Goal: Task Accomplishment & Management: Complete application form

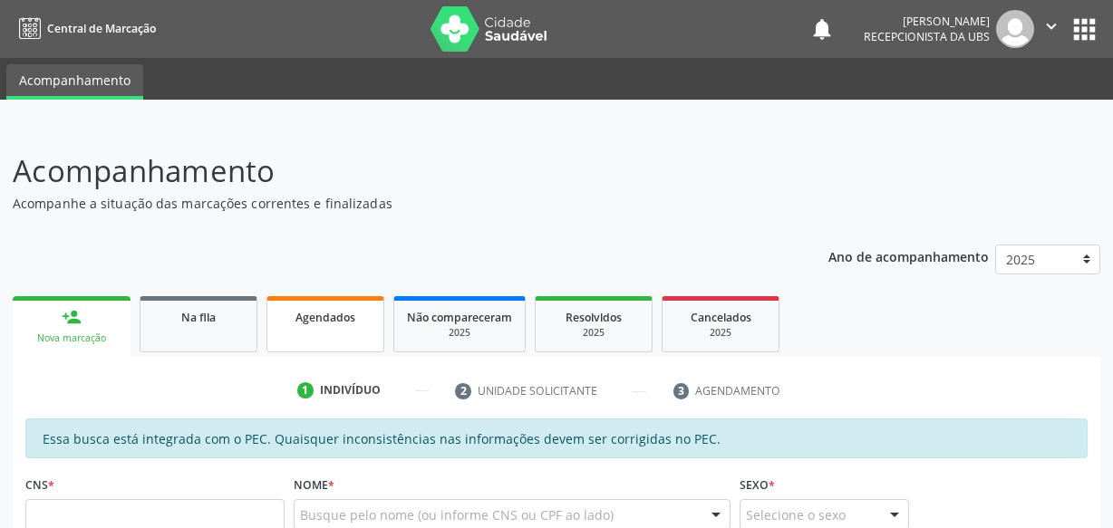
scroll to position [94, 0]
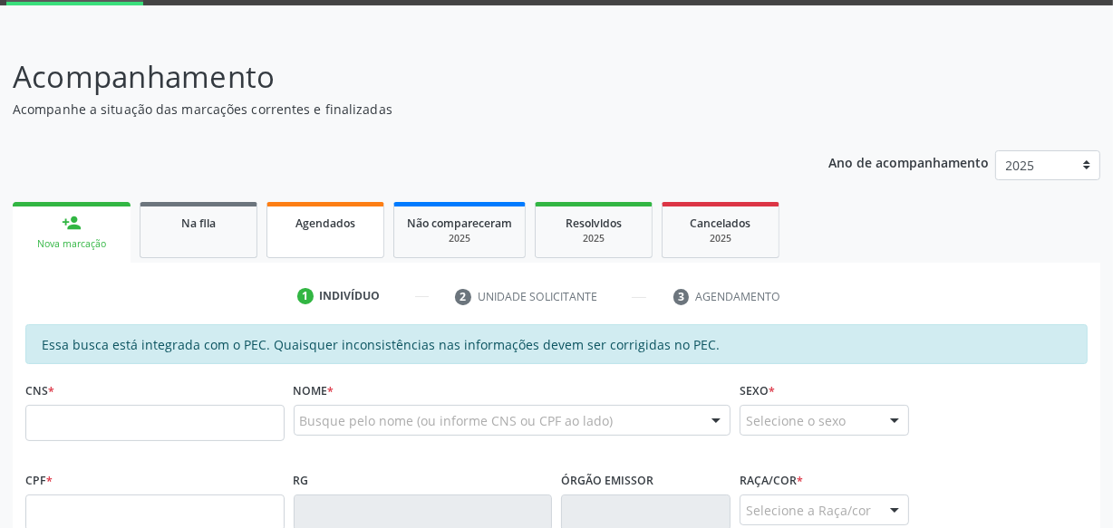
click at [310, 234] on link "Agendados" at bounding box center [325, 230] width 118 height 56
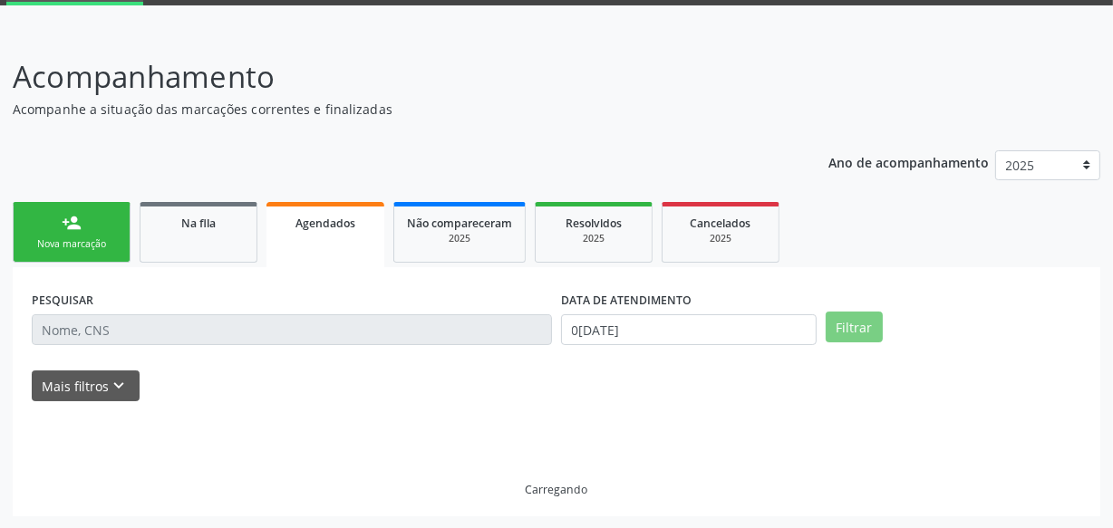
scroll to position [55, 0]
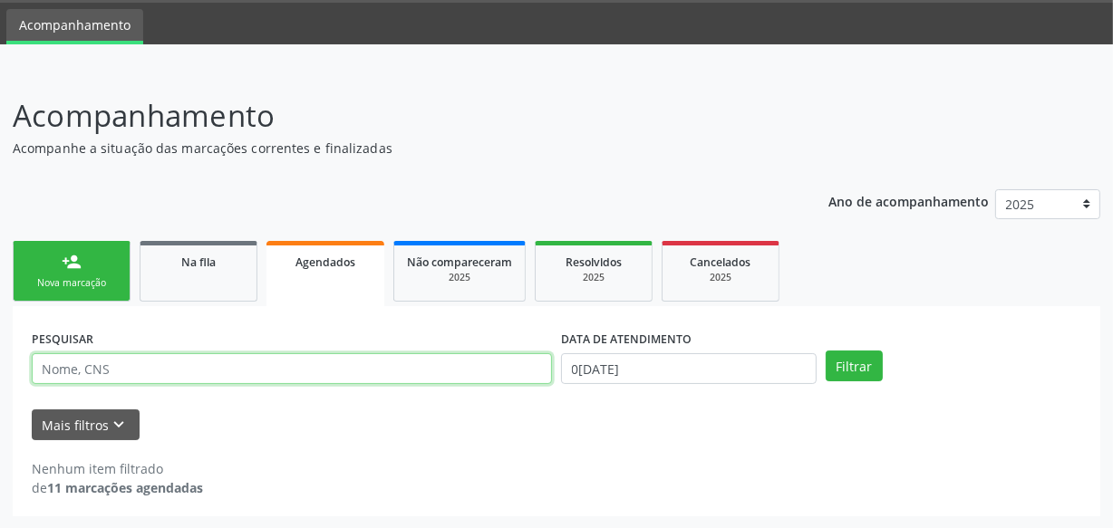
click at [259, 374] on input "text" at bounding box center [292, 368] width 520 height 31
click at [196, 369] on input "text" at bounding box center [292, 368] width 520 height 31
type input "walmiro"
click at [826, 351] on button "Filtrar" at bounding box center [854, 366] width 57 height 31
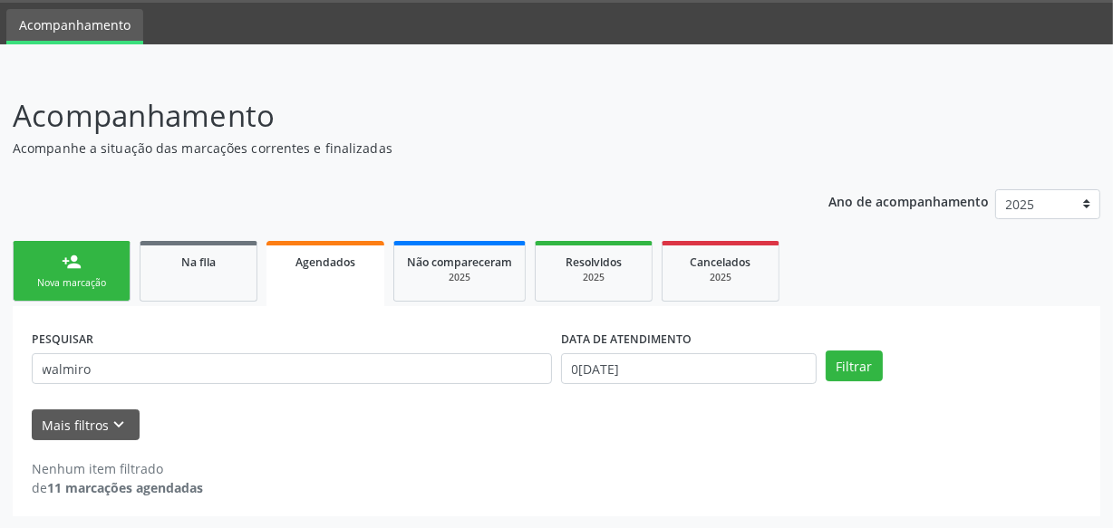
click at [93, 262] on link "person_add Nova marcação" at bounding box center [72, 271] width 118 height 61
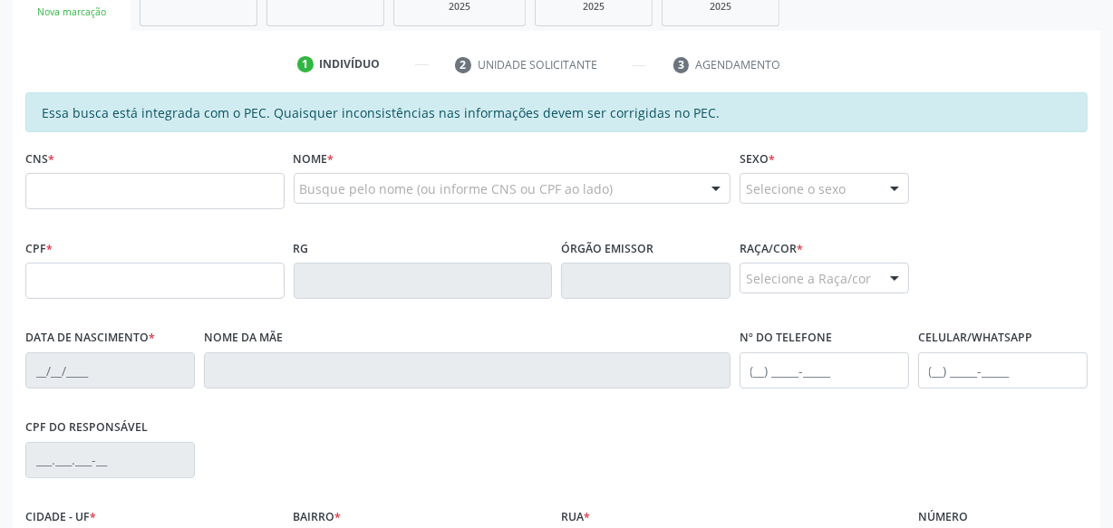
scroll to position [385, 0]
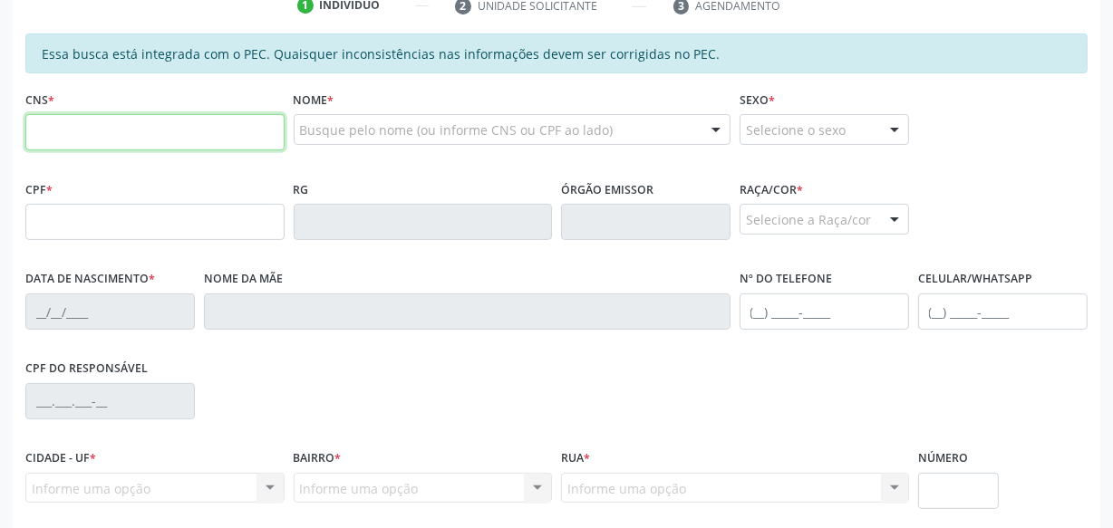
click at [180, 137] on input "text" at bounding box center [154, 132] width 259 height 36
type input "704 1091 8708 4070"
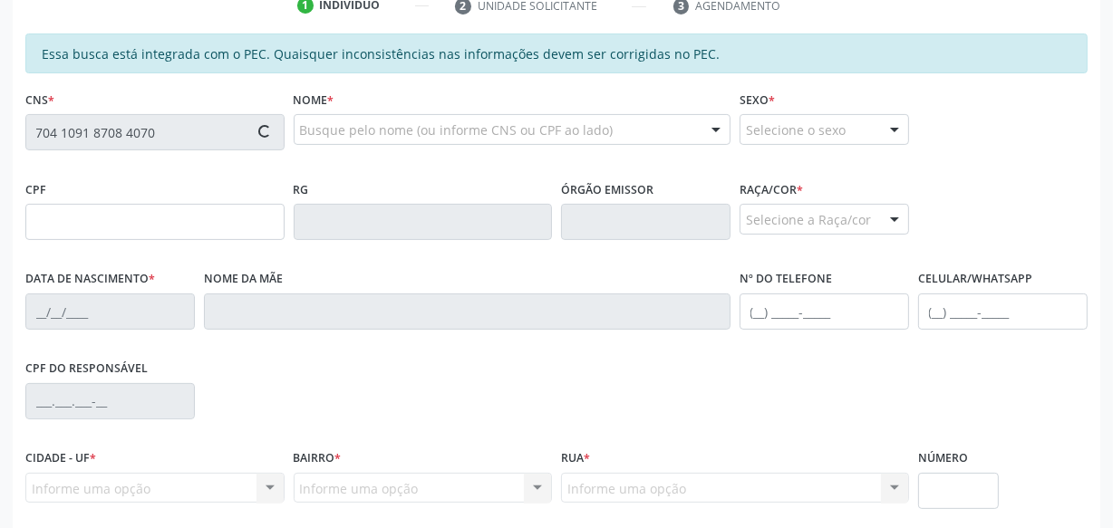
type input "647.880.244-20"
type input "[DATE]"
type input "Benedita [PERSON_NAME]"
type input "[PHONE_NUMBER]"
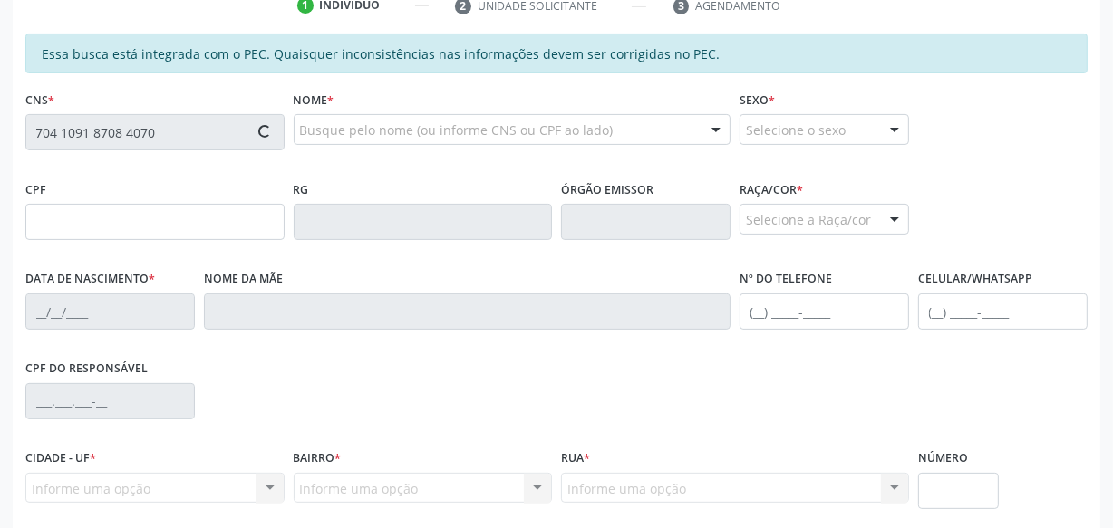
type input "S/N"
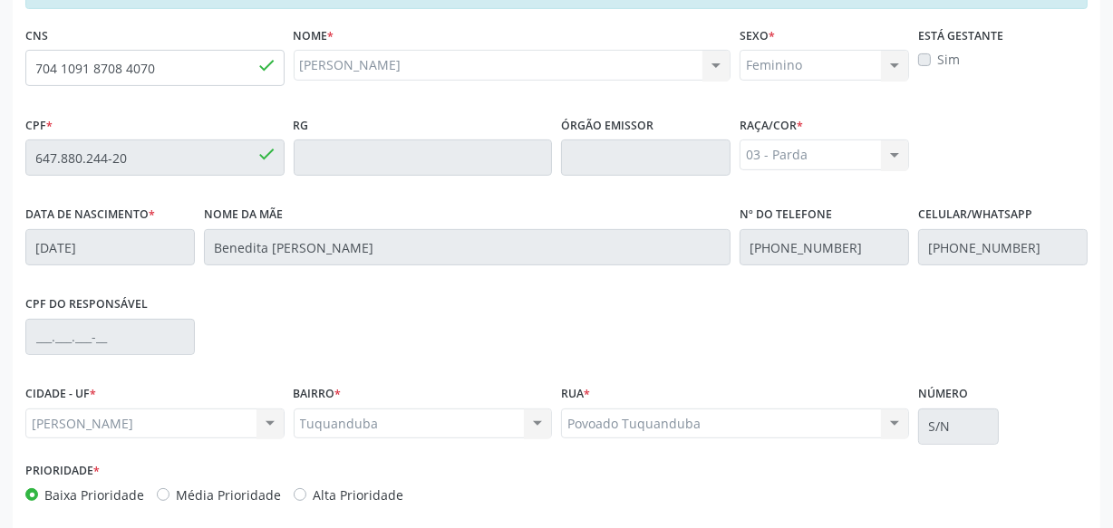
scroll to position [531, 0]
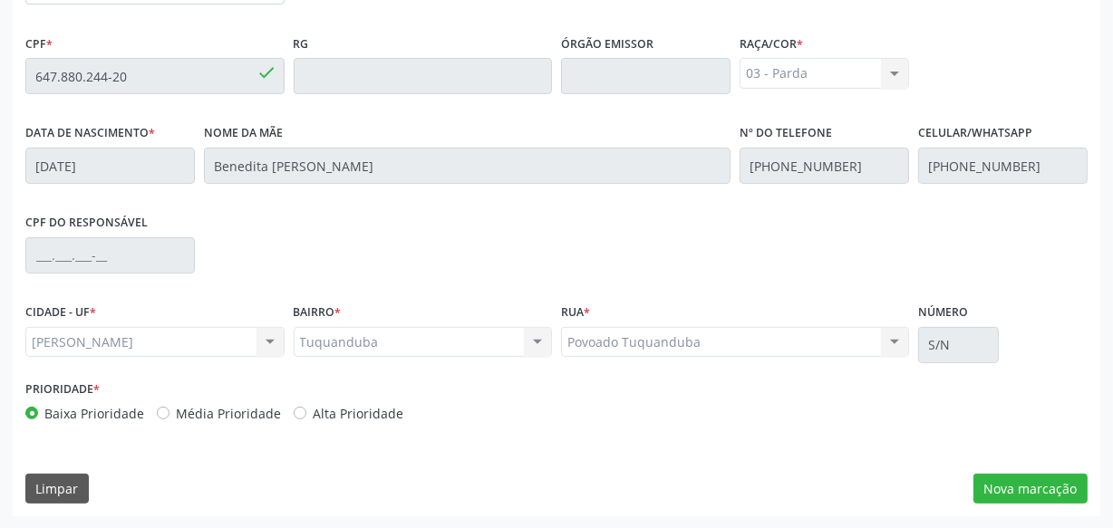
click at [1006, 470] on div "Essa busca está integrada com o PEC. Quaisquer inconsistências nas informações …" at bounding box center [557, 202] width 1088 height 629
click at [1017, 480] on button "Nova marcação" at bounding box center [1030, 489] width 114 height 31
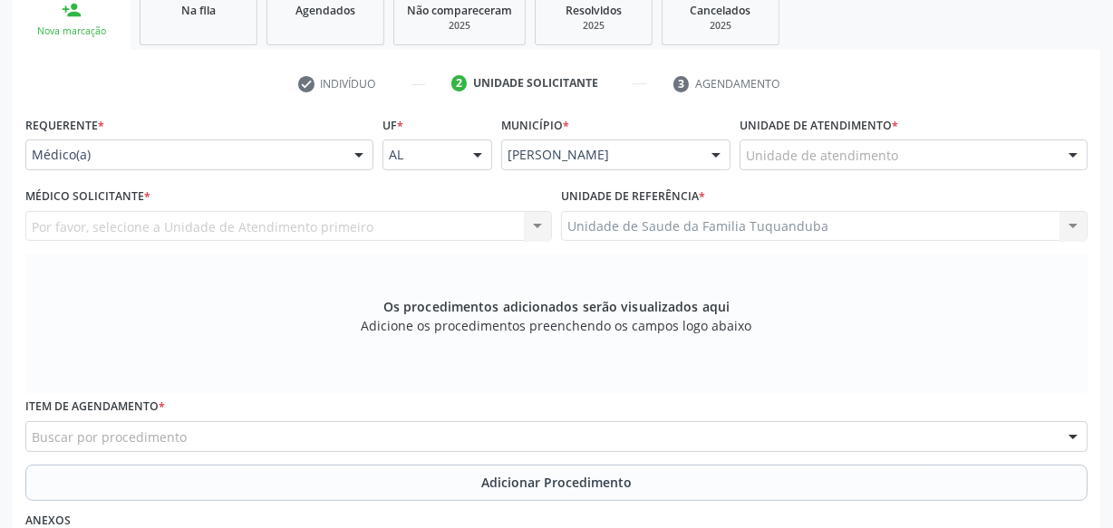
scroll to position [284, 0]
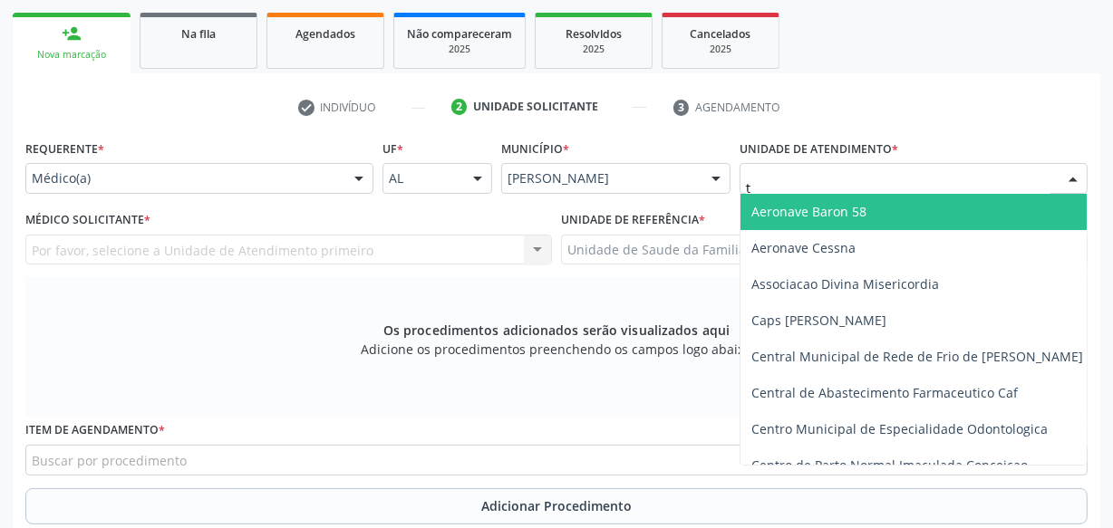
type input "tu"
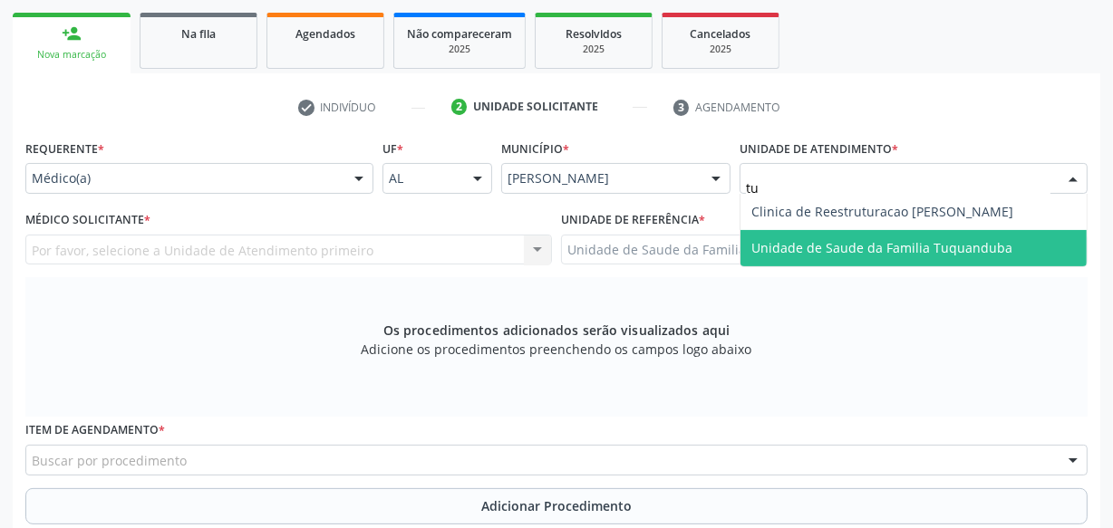
click at [826, 248] on span "Unidade de Saude da Familia Tuquanduba" at bounding box center [881, 247] width 261 height 17
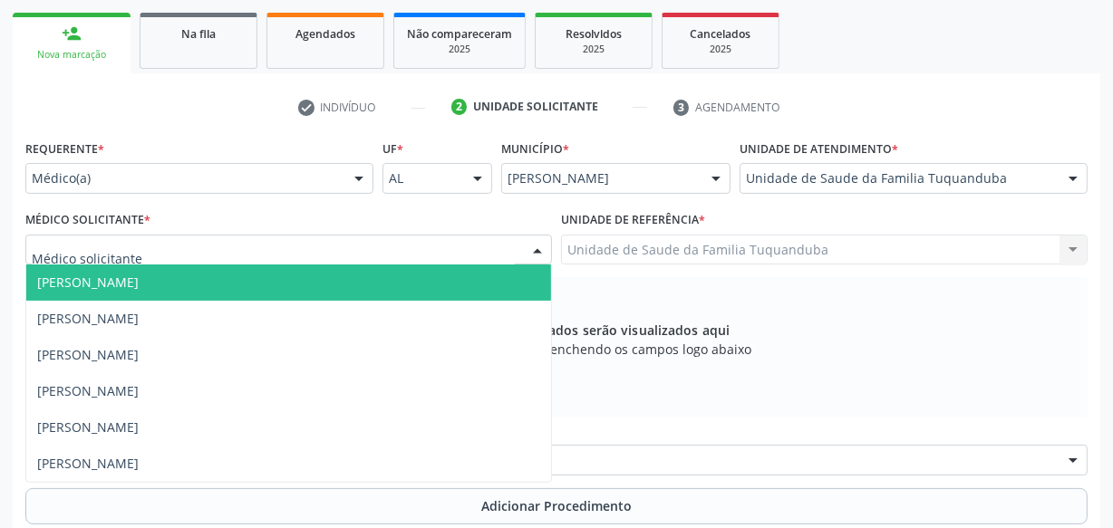
click at [387, 247] on div at bounding box center [288, 250] width 527 height 31
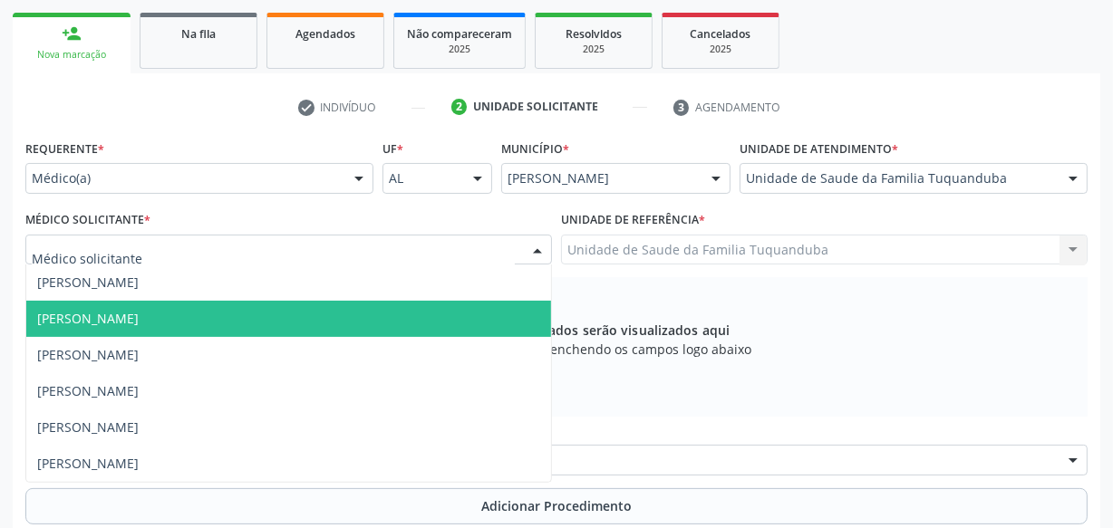
click at [139, 310] on span "[PERSON_NAME]" at bounding box center [88, 318] width 102 height 17
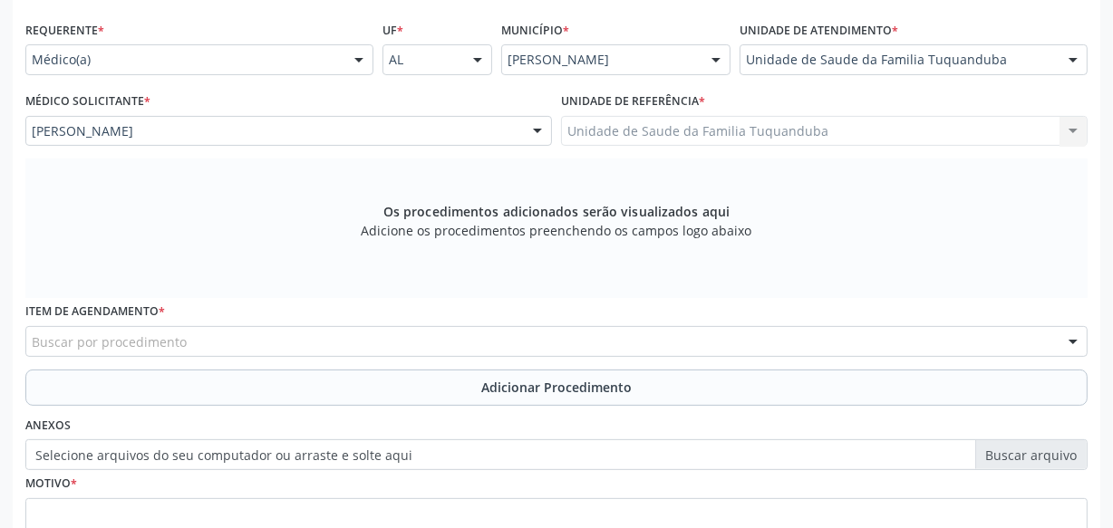
scroll to position [531, 0]
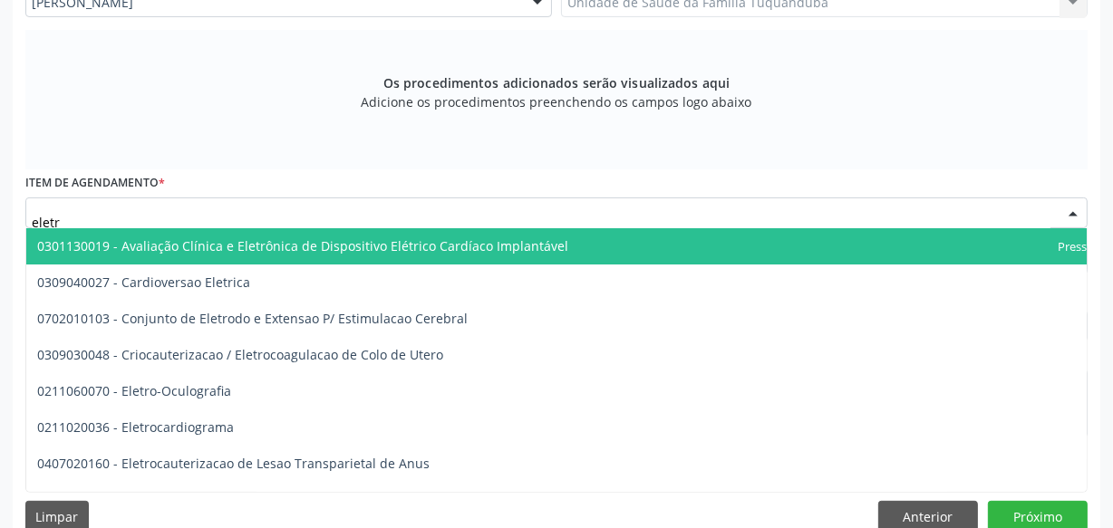
type input "eletro"
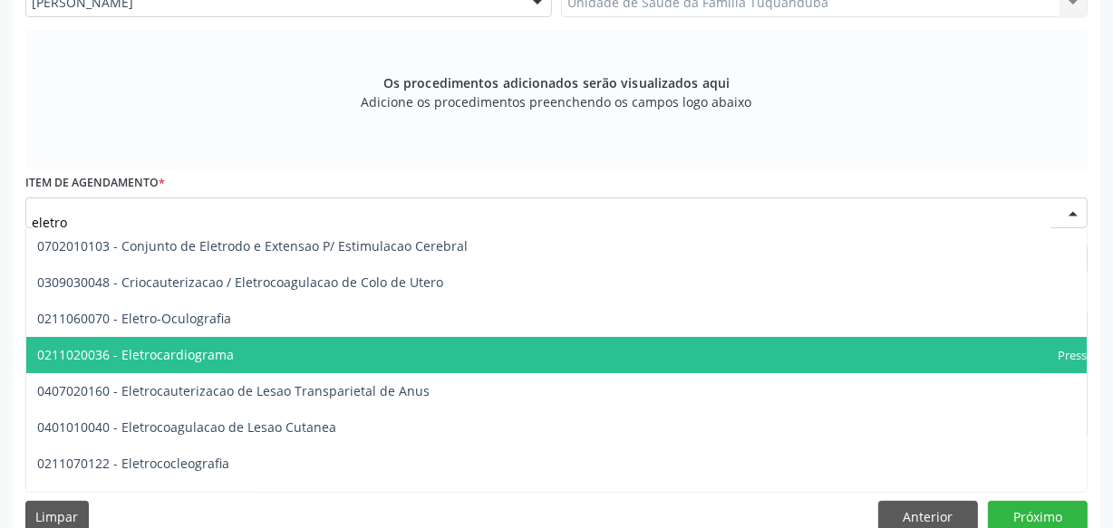
click at [187, 354] on span "0211020036 - Eletrocardiograma" at bounding box center [135, 354] width 197 height 17
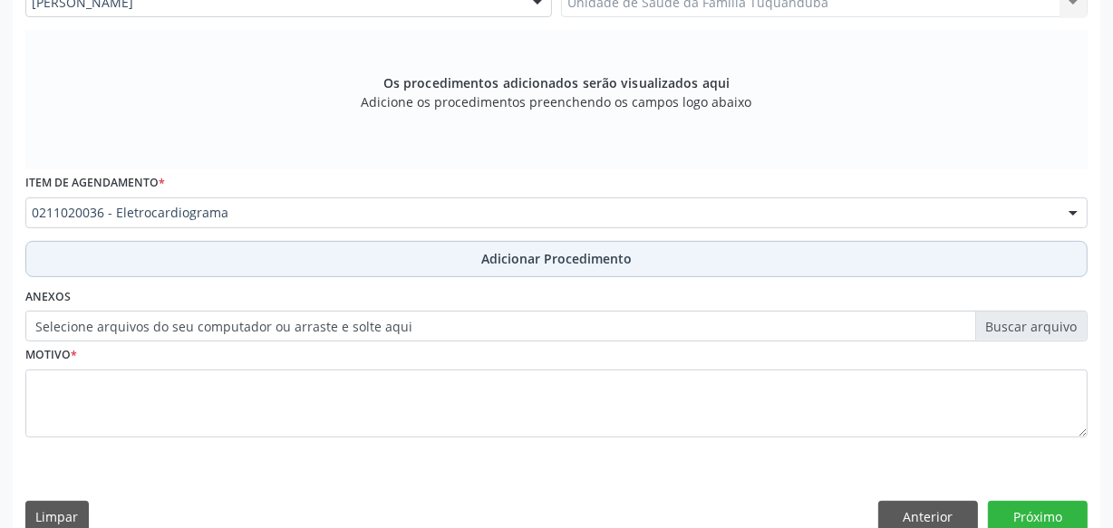
click at [315, 256] on button "Adicionar Procedimento" at bounding box center [556, 259] width 1062 height 36
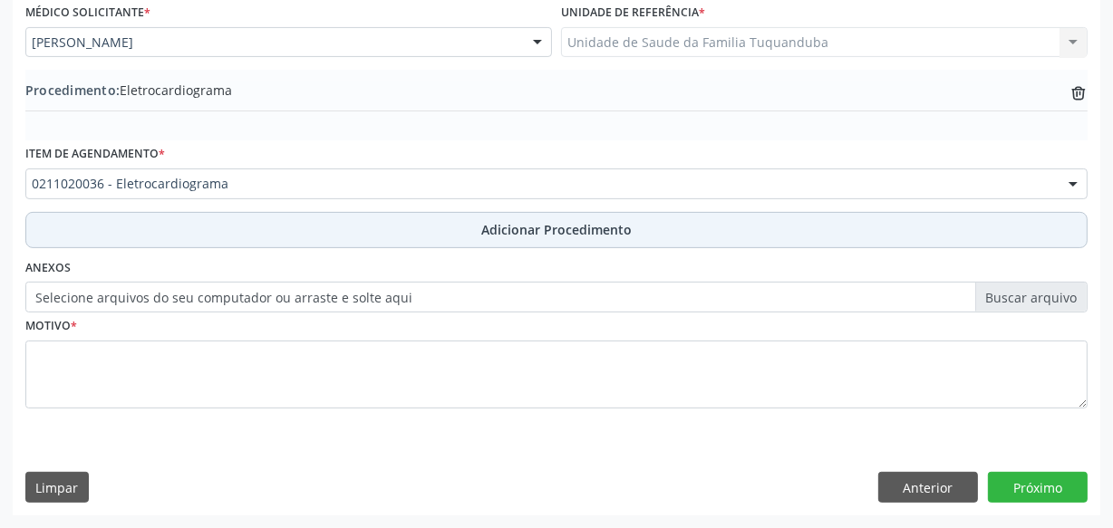
scroll to position [489, 0]
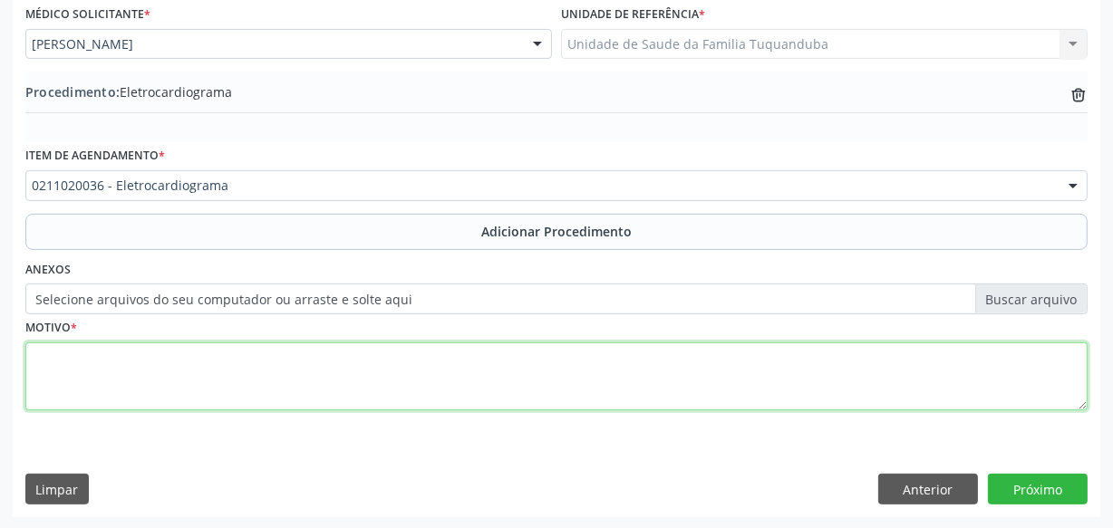
click at [269, 361] on textarea at bounding box center [556, 377] width 1062 height 69
type textarea "Rotina"
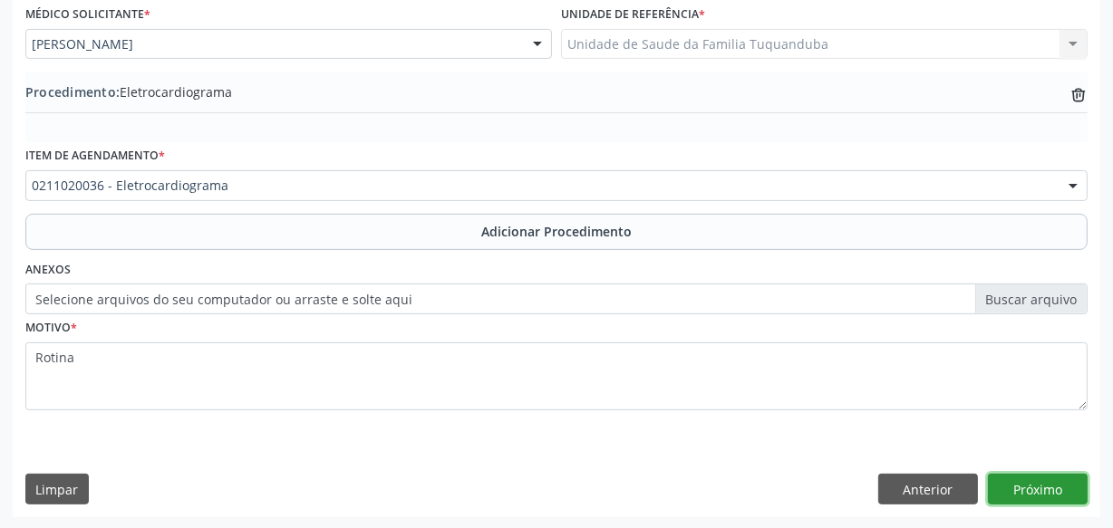
click at [1024, 488] on button "Próximo" at bounding box center [1038, 489] width 100 height 31
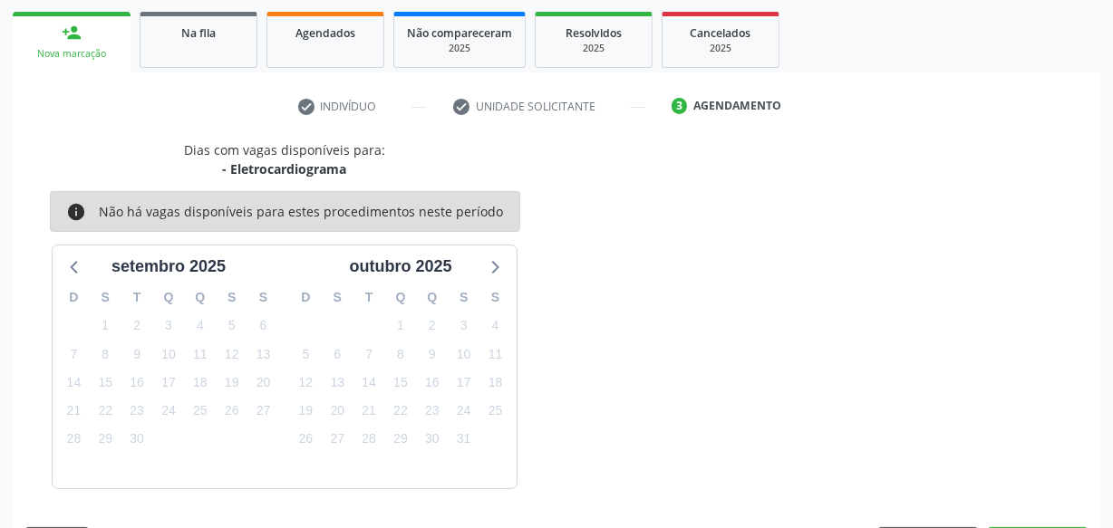
scroll to position [337, 0]
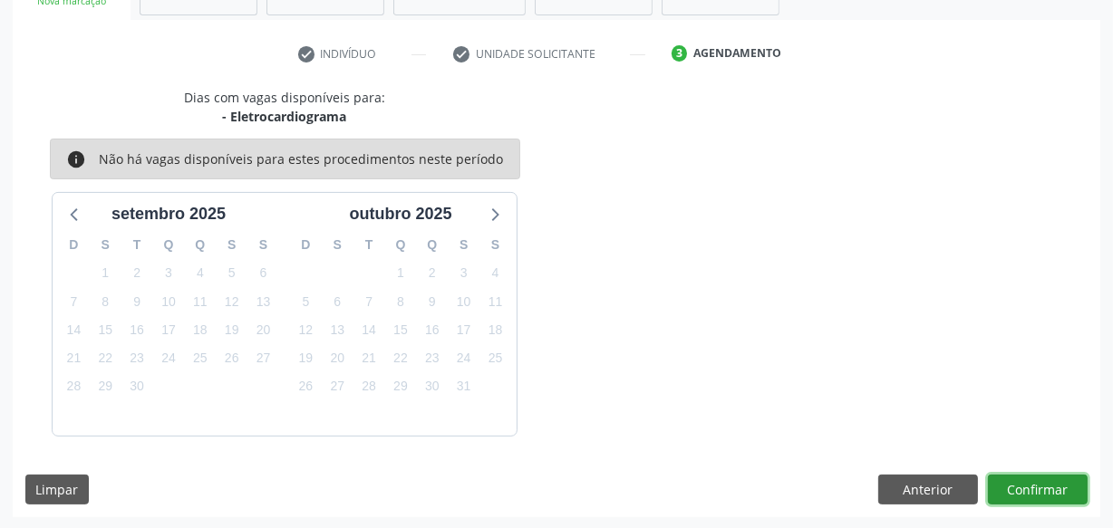
click at [1022, 487] on button "Confirmar" at bounding box center [1038, 490] width 100 height 31
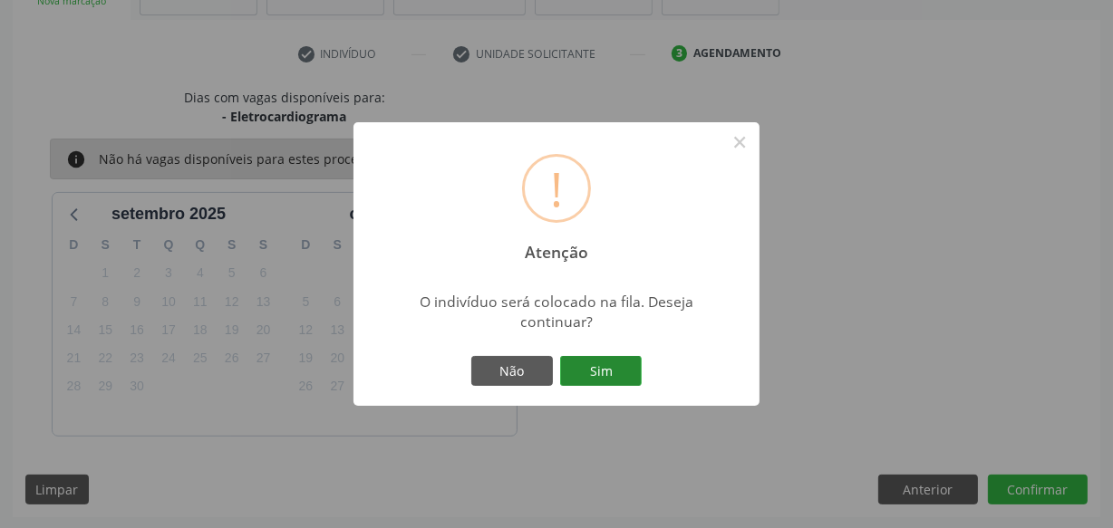
click at [595, 372] on button "Sim" at bounding box center [601, 371] width 82 height 31
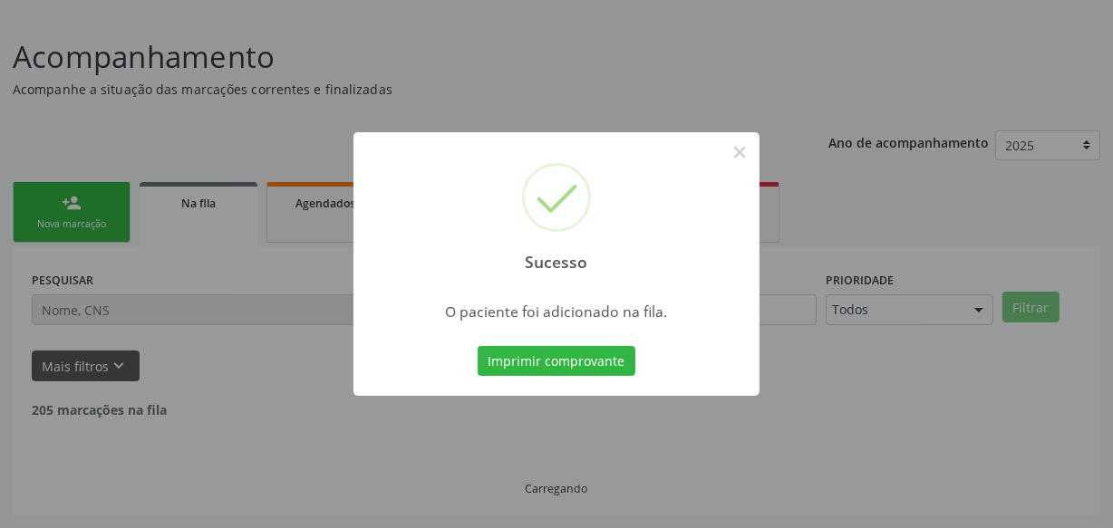
scroll to position [94, 0]
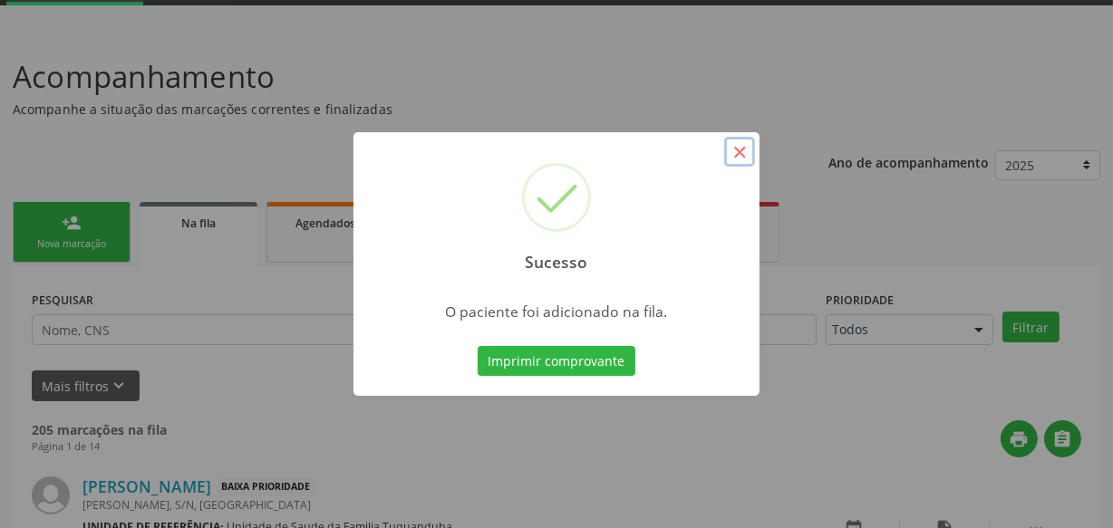
click at [734, 153] on button "×" at bounding box center [739, 152] width 31 height 31
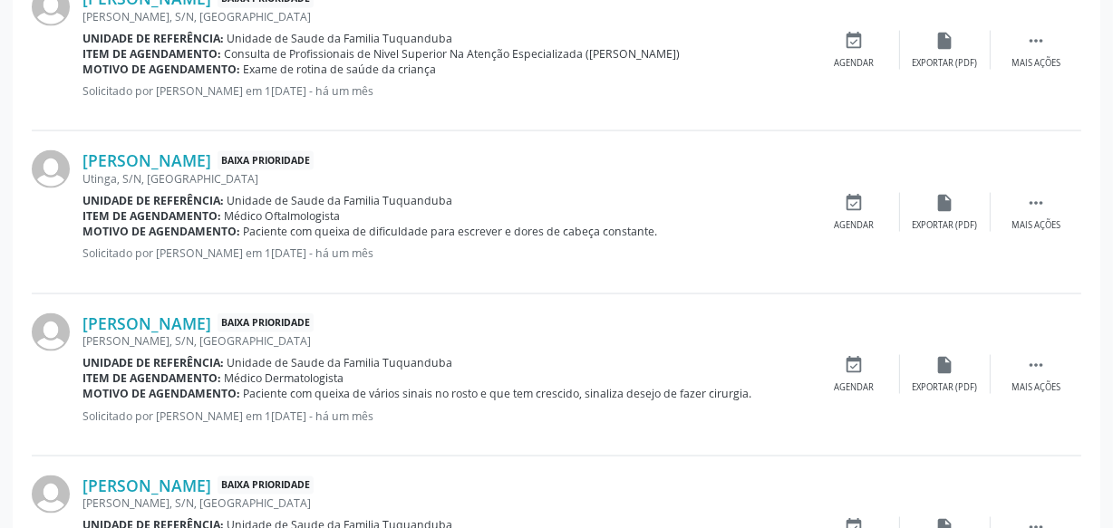
scroll to position [2617, 0]
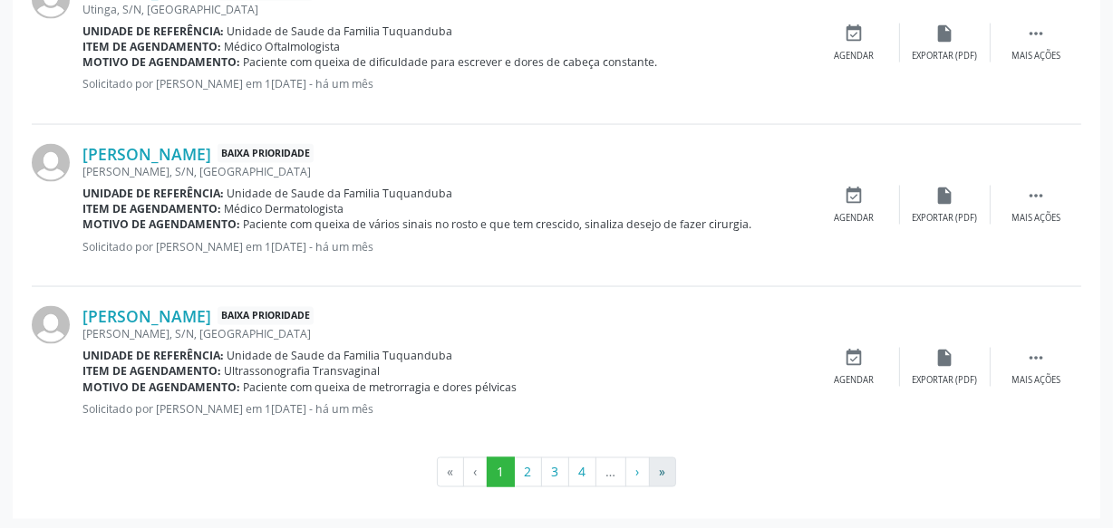
drag, startPoint x: 676, startPoint y: 470, endPoint x: 663, endPoint y: 472, distance: 13.7
click at [675, 471] on ul "« ‹ 1 2 3 4 … › »" at bounding box center [557, 473] width 1050 height 31
click at [655, 472] on button "»" at bounding box center [662, 473] width 27 height 31
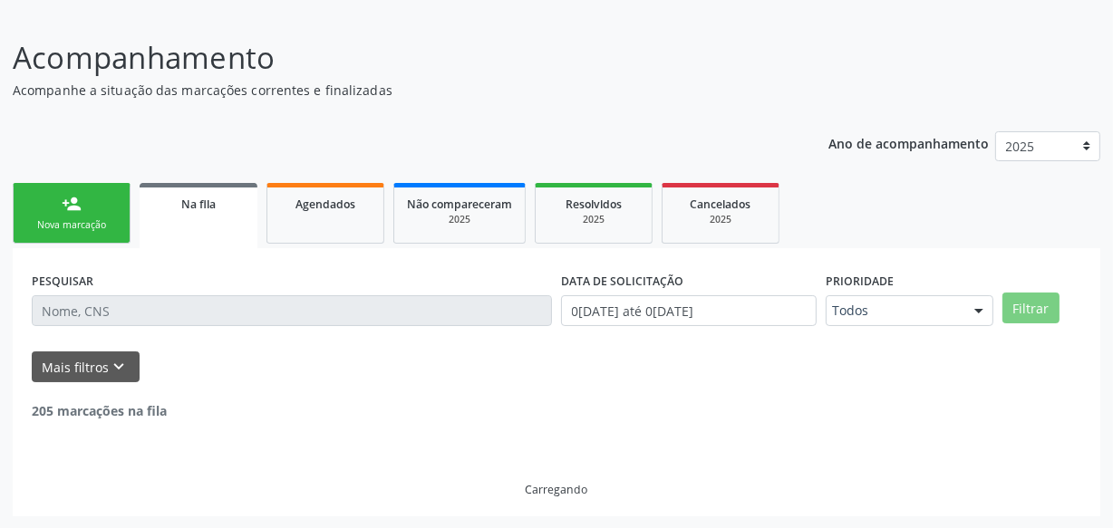
scroll to position [71, 0]
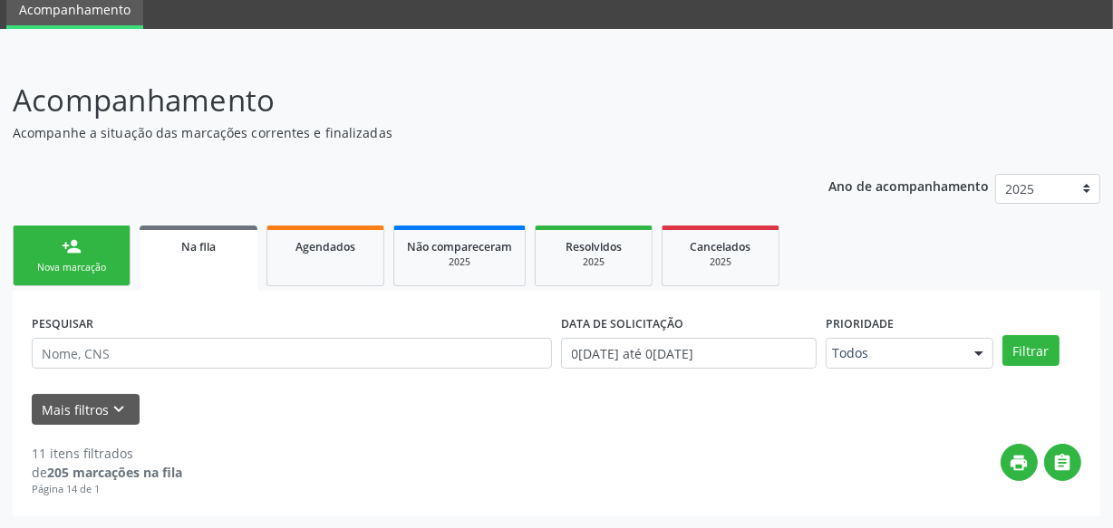
click at [88, 254] on link "person_add Nova marcação" at bounding box center [72, 256] width 118 height 61
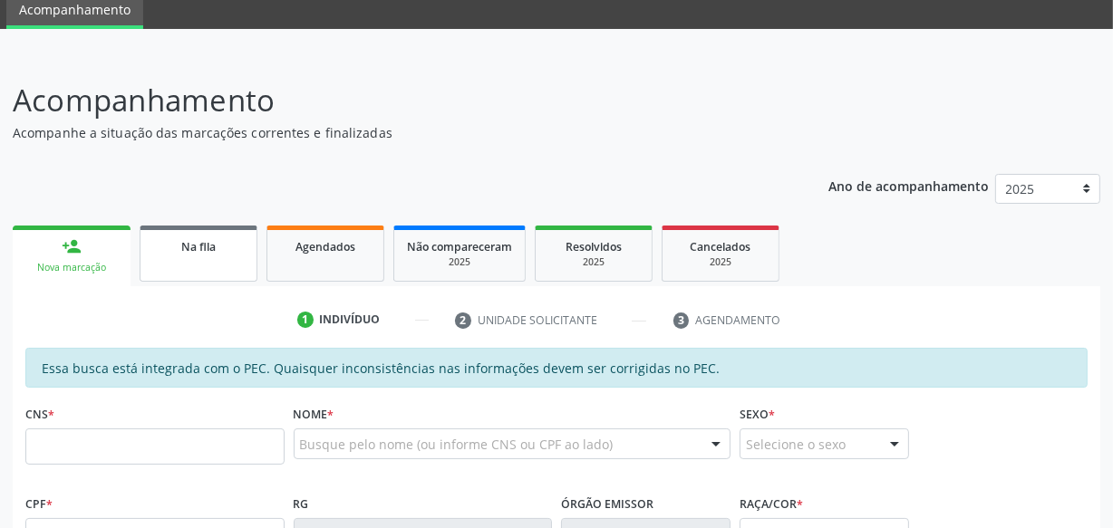
click at [171, 256] on link "Na fila" at bounding box center [199, 254] width 118 height 56
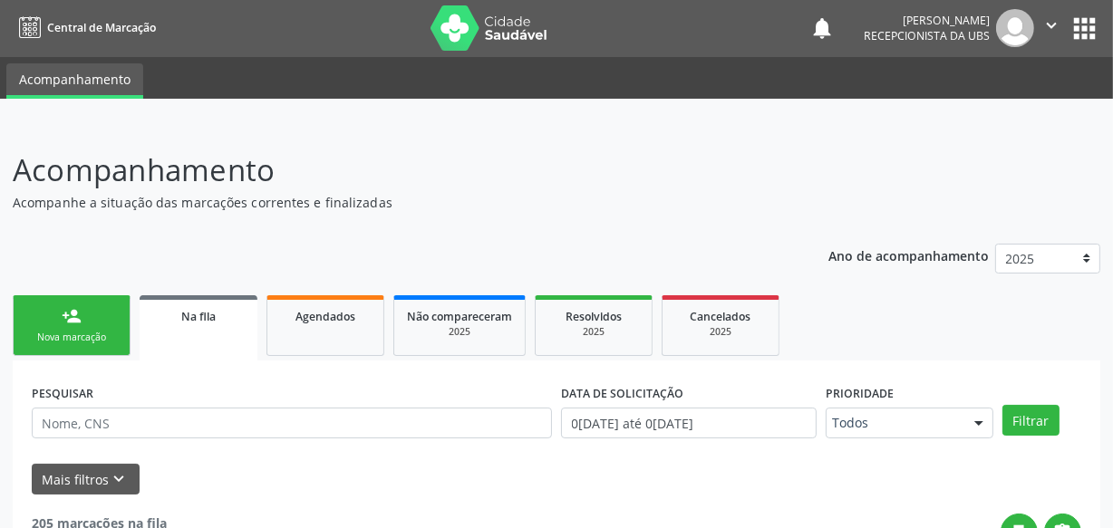
scroll to position [0, 0]
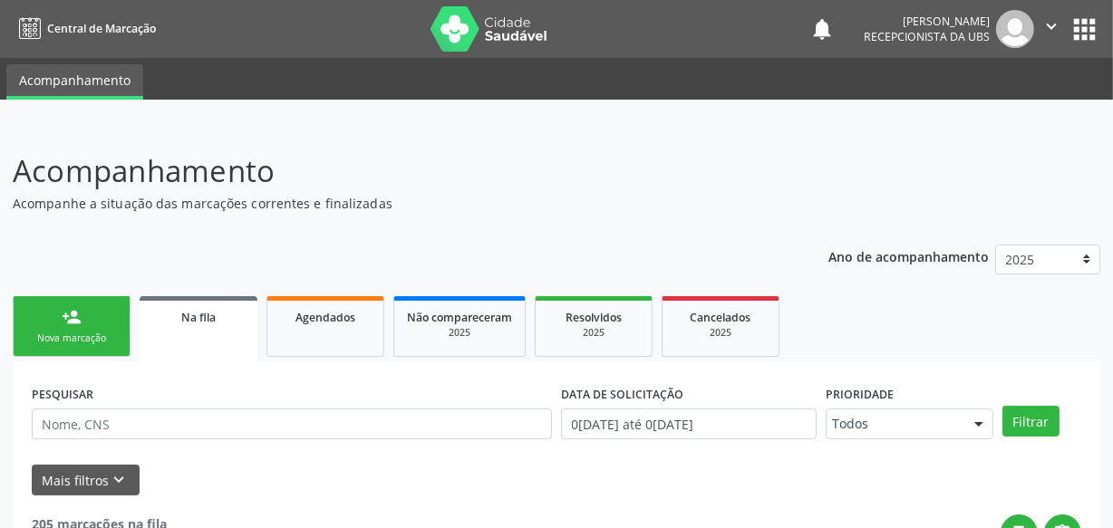
drag, startPoint x: 79, startPoint y: 325, endPoint x: 88, endPoint y: 353, distance: 28.7
click at [79, 326] on div "person_add" at bounding box center [72, 317] width 20 height 20
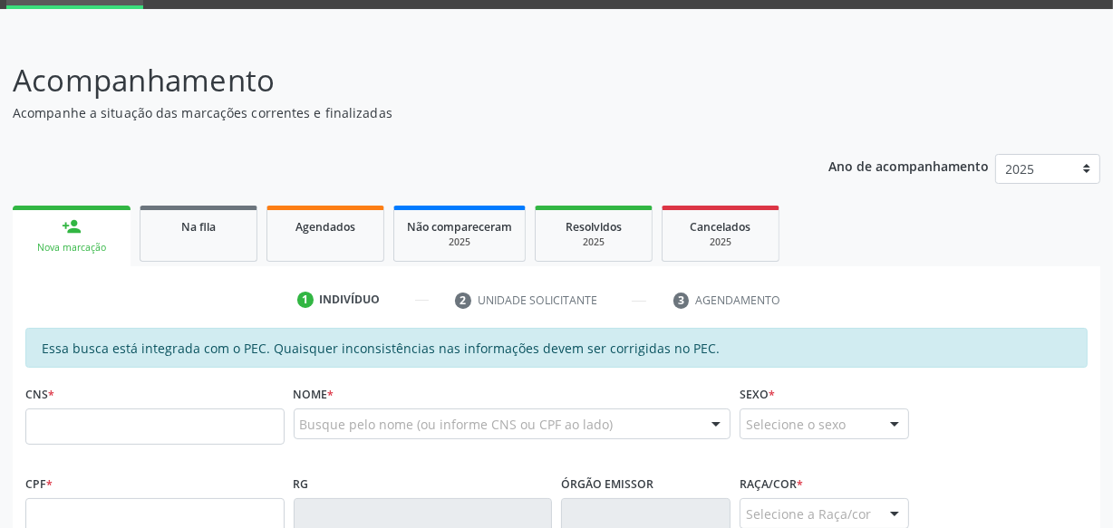
scroll to position [247, 0]
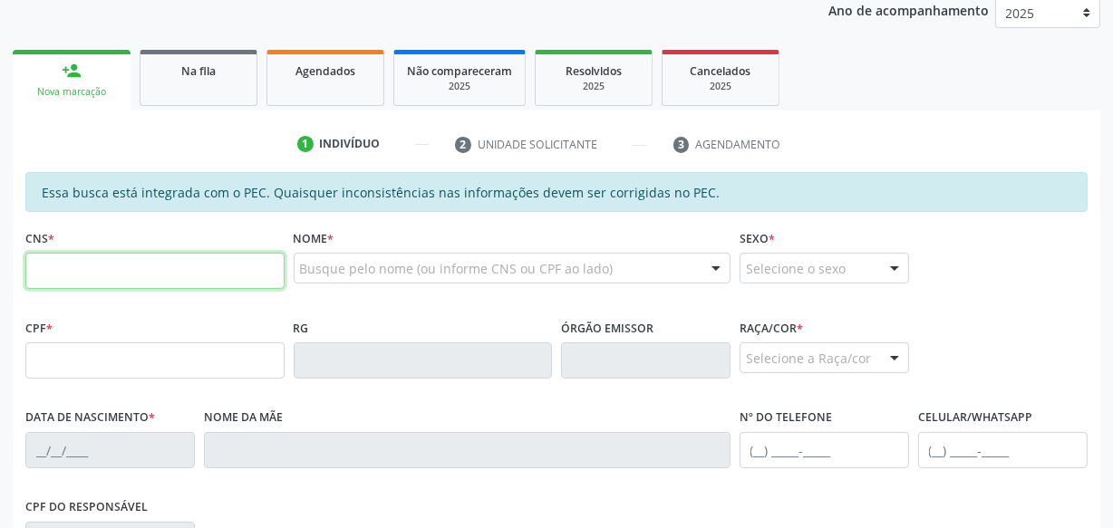
click at [183, 253] on input "text" at bounding box center [154, 271] width 259 height 36
click at [178, 266] on input "text" at bounding box center [154, 271] width 259 height 36
type input "700 8084 7612 6082"
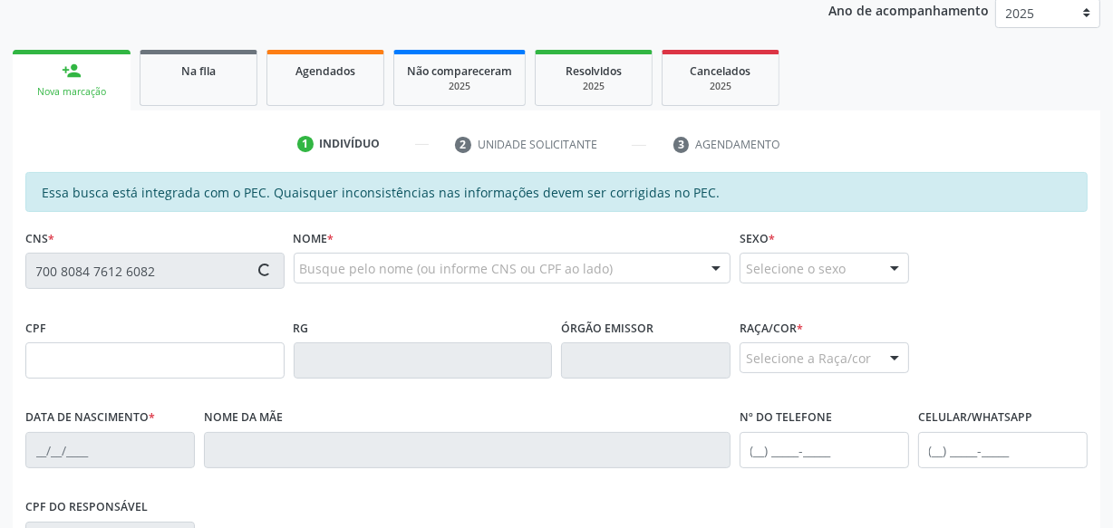
type input "158.715.644-02"
type input "1[DATE]"
type input "[PERSON_NAME]"
type input "[PHONE_NUMBER]"
type input "S/N"
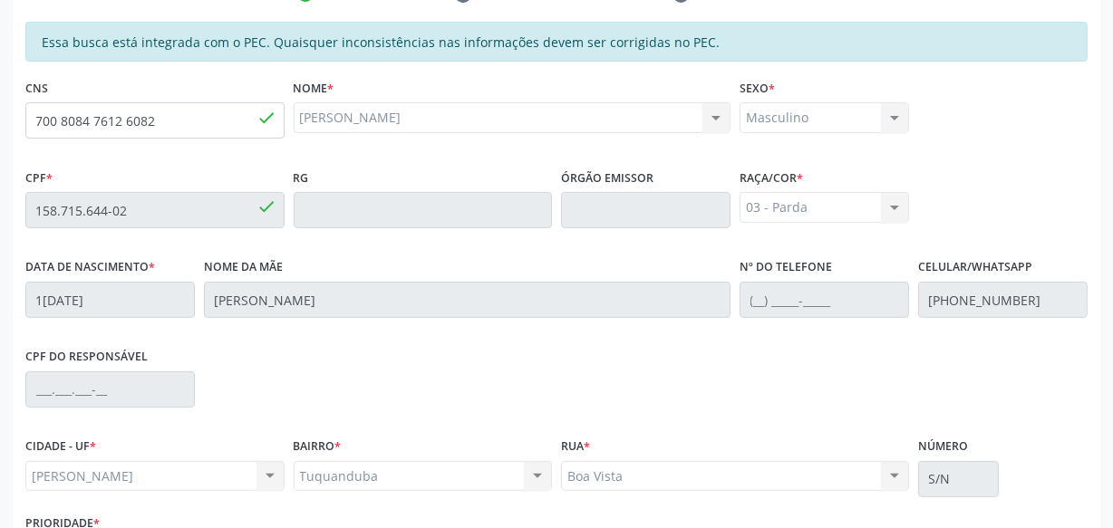
scroll to position [531, 0]
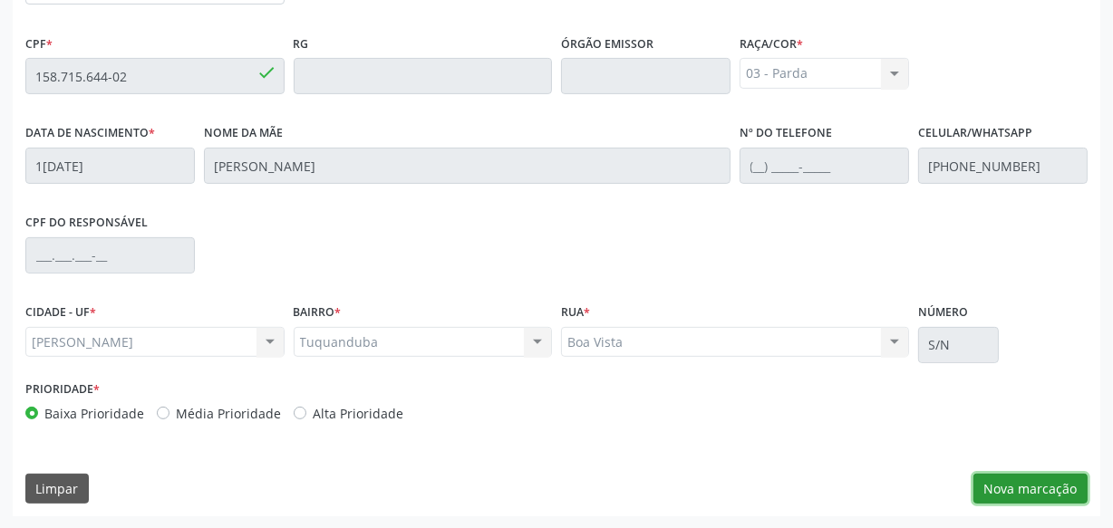
click at [986, 489] on button "Nova marcação" at bounding box center [1030, 489] width 114 height 31
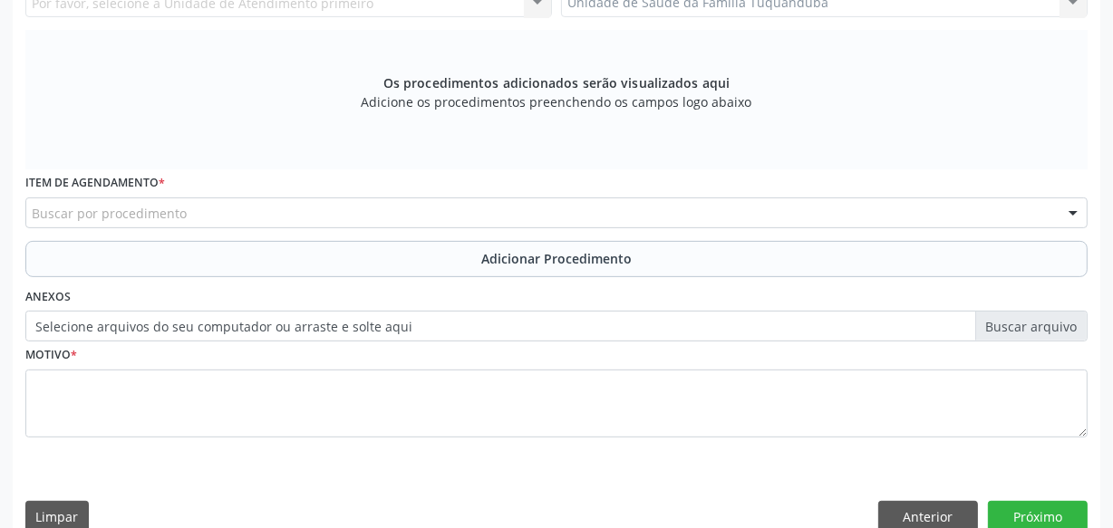
click at [236, 212] on div "Buscar por procedimento" at bounding box center [556, 213] width 1062 height 31
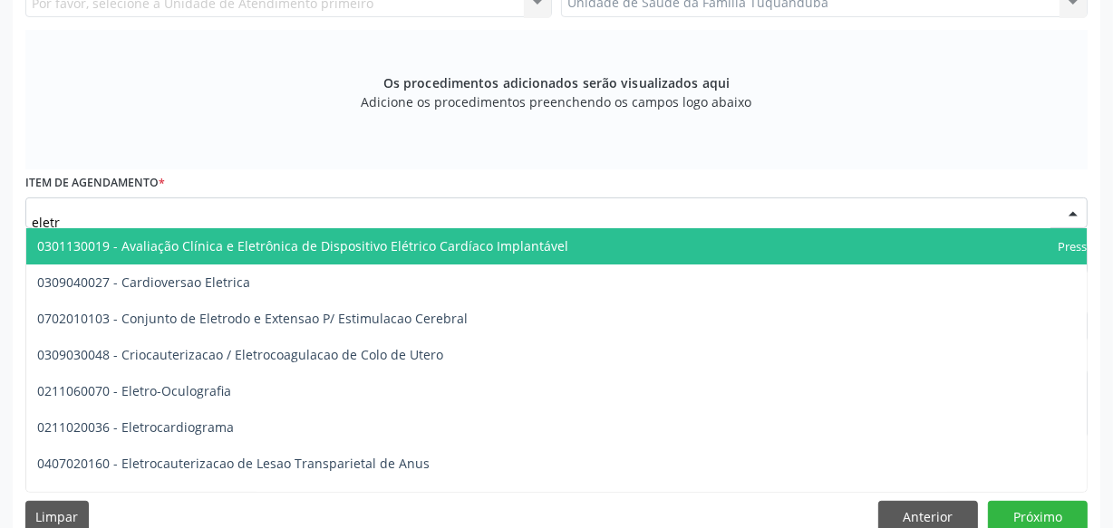
type input "eletro"
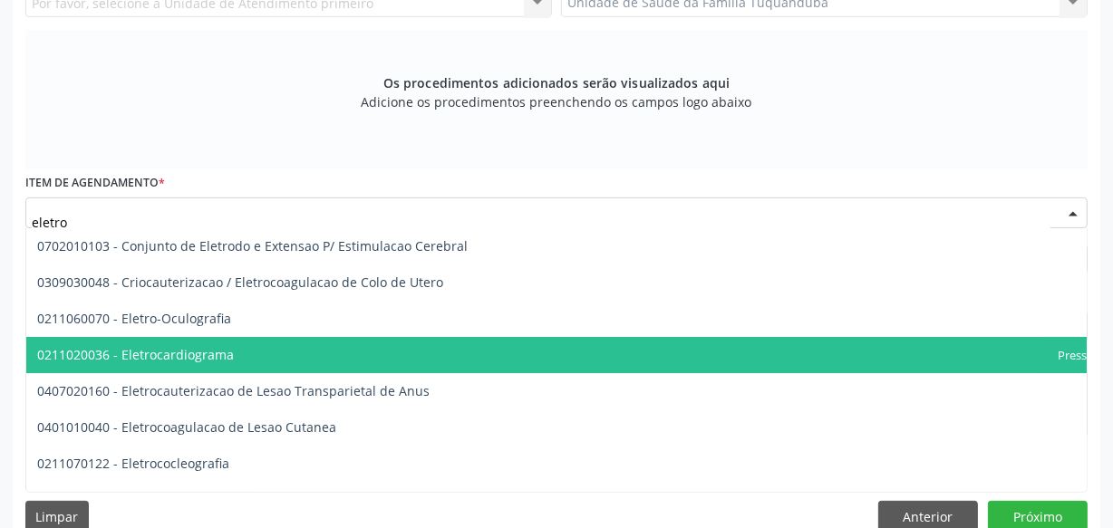
click at [236, 350] on span "0211020036 - Eletrocardiograma" at bounding box center [601, 355] width 1151 height 36
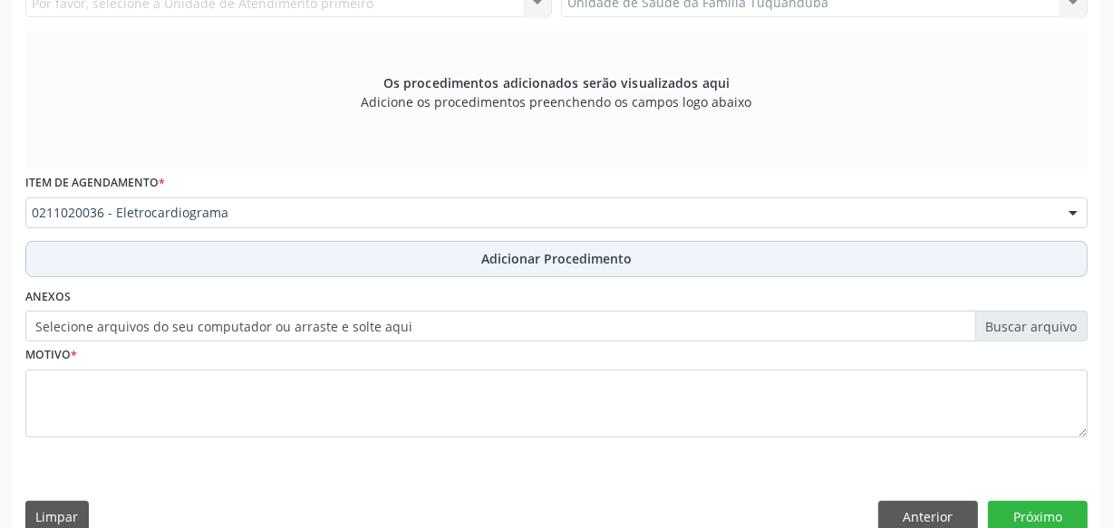
click at [252, 258] on button "Adicionar Procedimento" at bounding box center [556, 259] width 1062 height 36
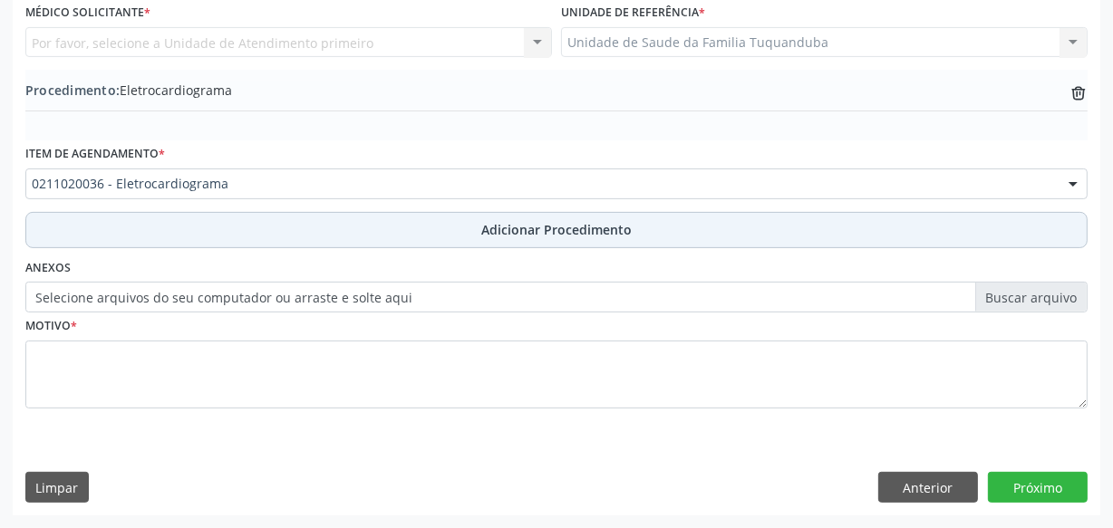
scroll to position [489, 0]
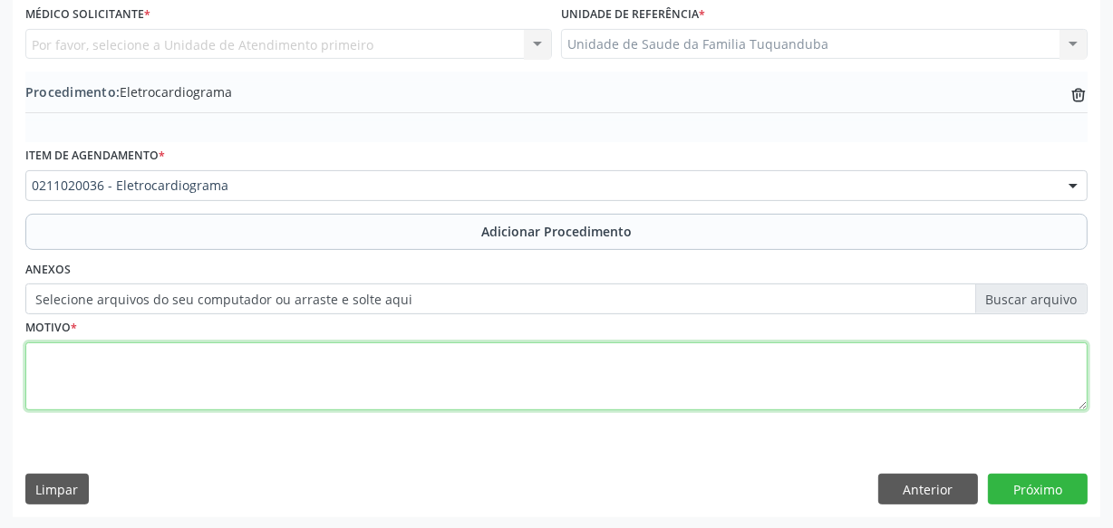
click at [276, 382] on textarea at bounding box center [556, 377] width 1062 height 69
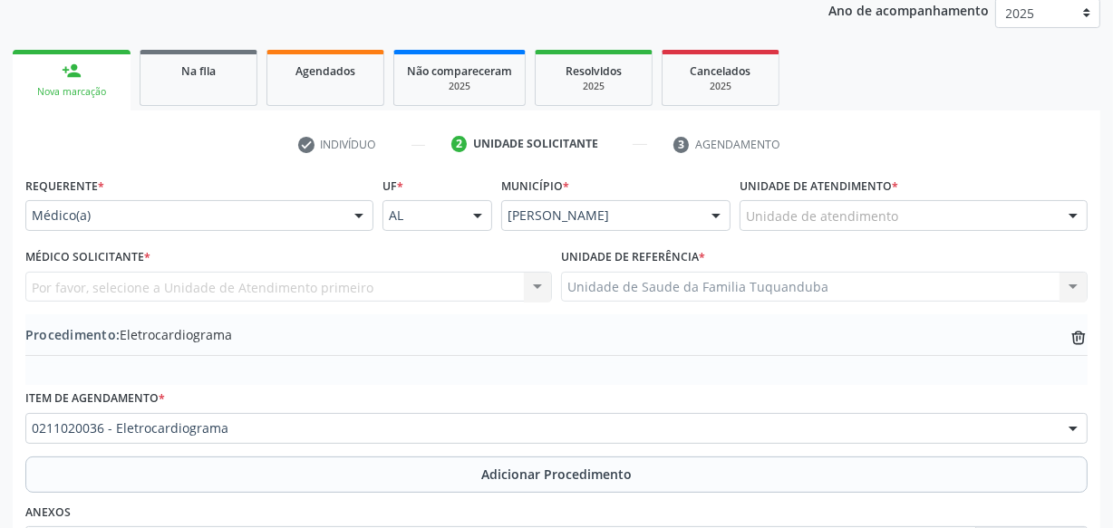
scroll to position [243, 0]
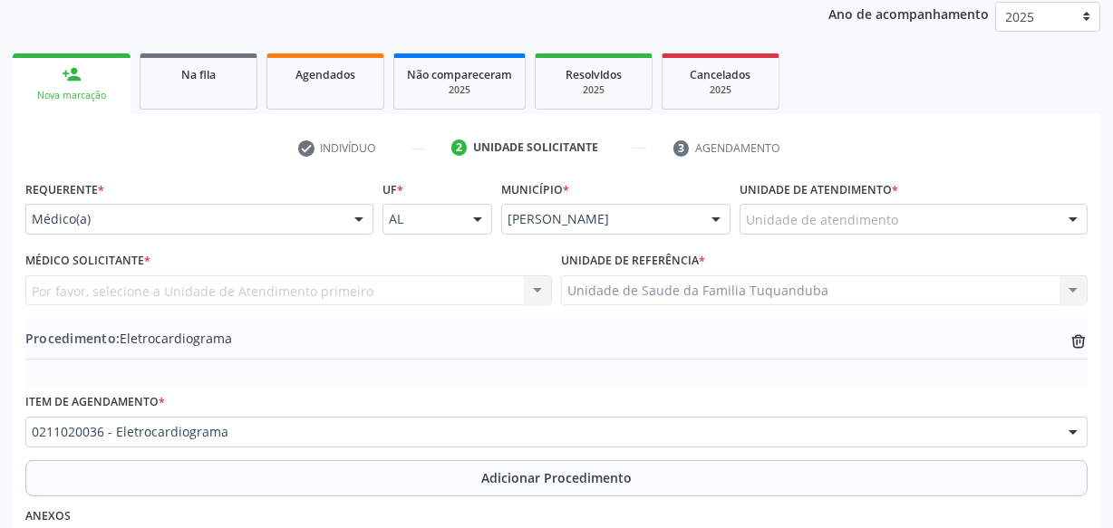
type textarea "Rotina"
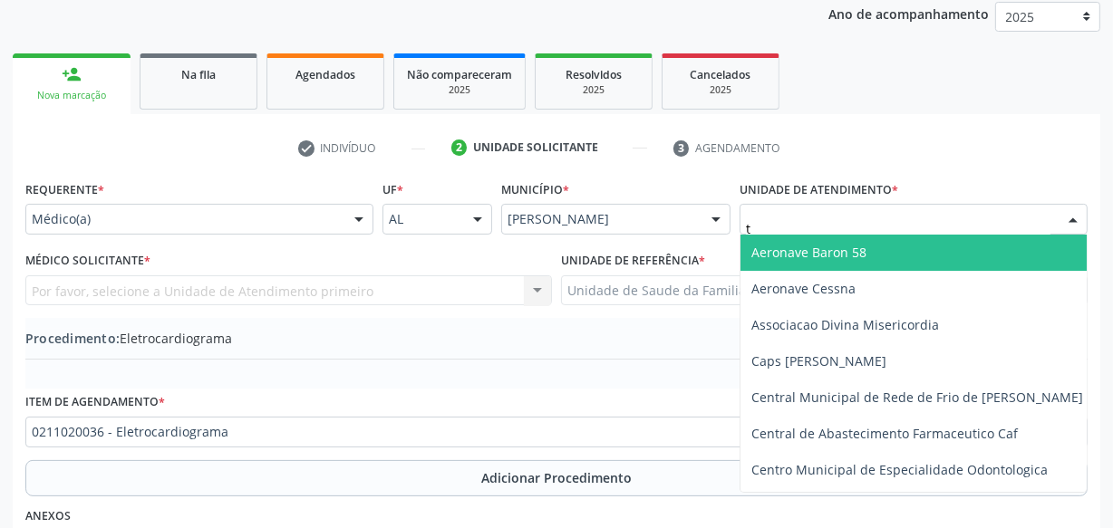
type input "tu"
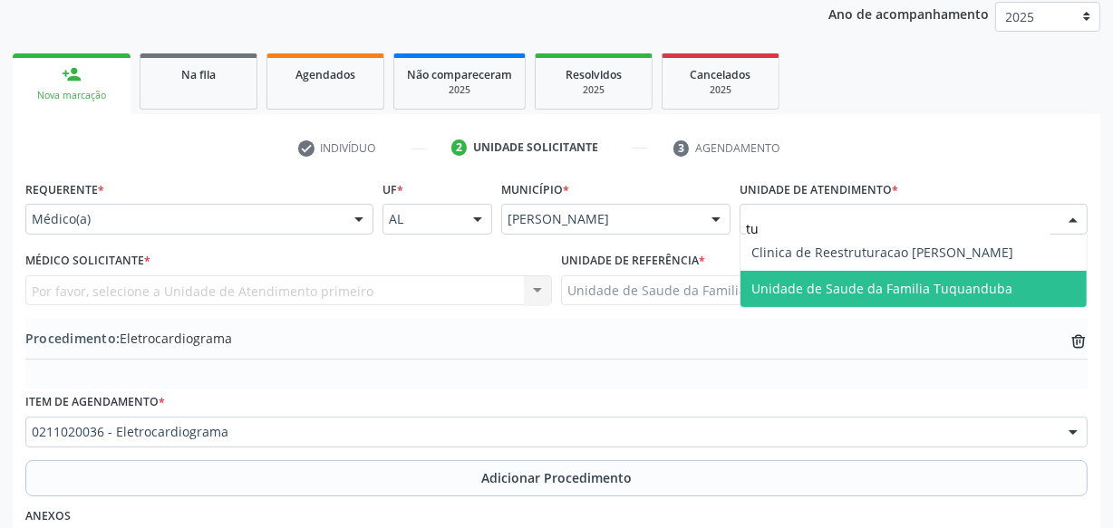
click at [883, 281] on span "Unidade de Saude da Familia Tuquanduba" at bounding box center [881, 288] width 261 height 17
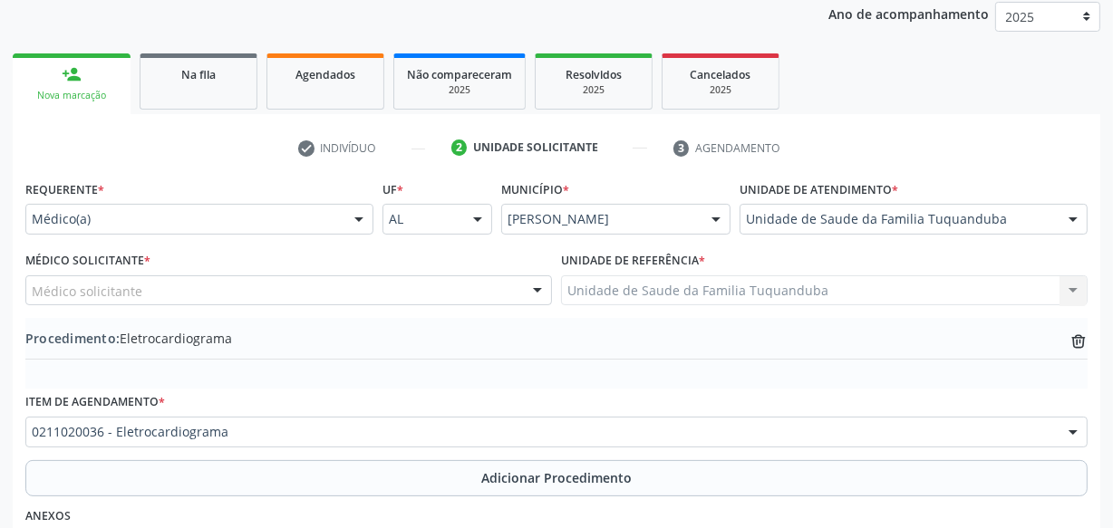
click at [244, 292] on div "Médico solicitante" at bounding box center [288, 291] width 527 height 31
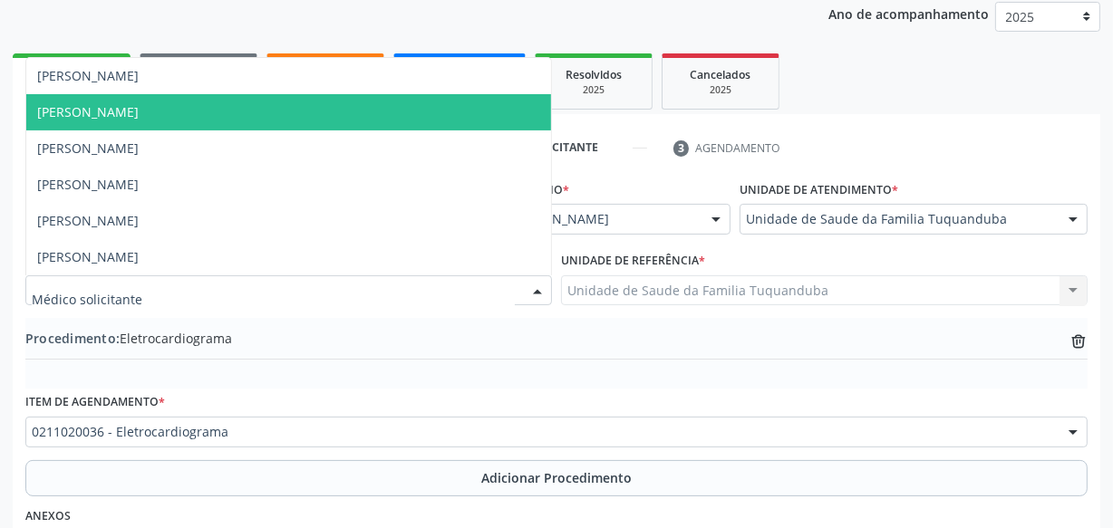
drag, startPoint x: 160, startPoint y: 103, endPoint x: 158, endPoint y: 117, distance: 13.9
click at [139, 105] on span "[PERSON_NAME]" at bounding box center [88, 111] width 102 height 17
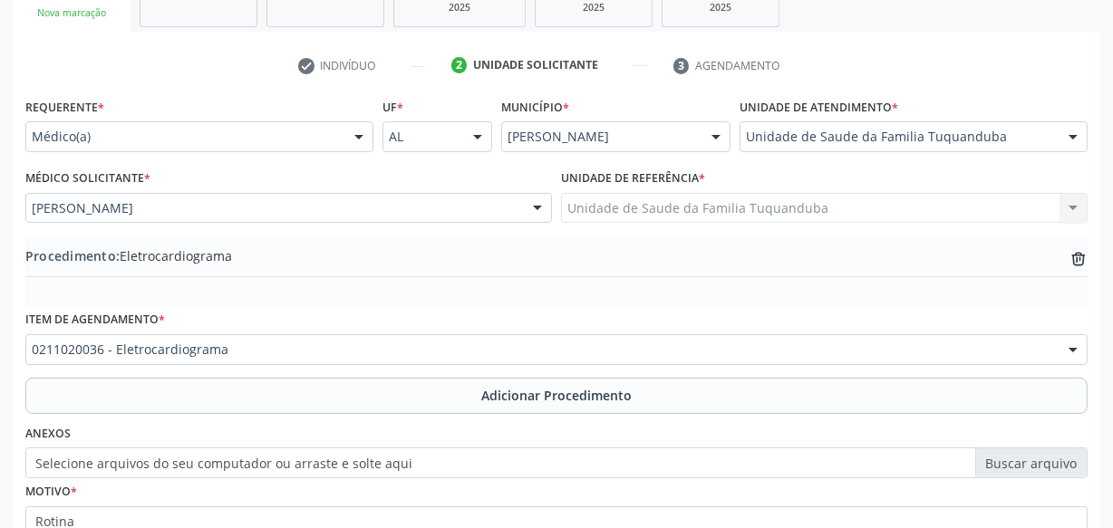
scroll to position [489, 0]
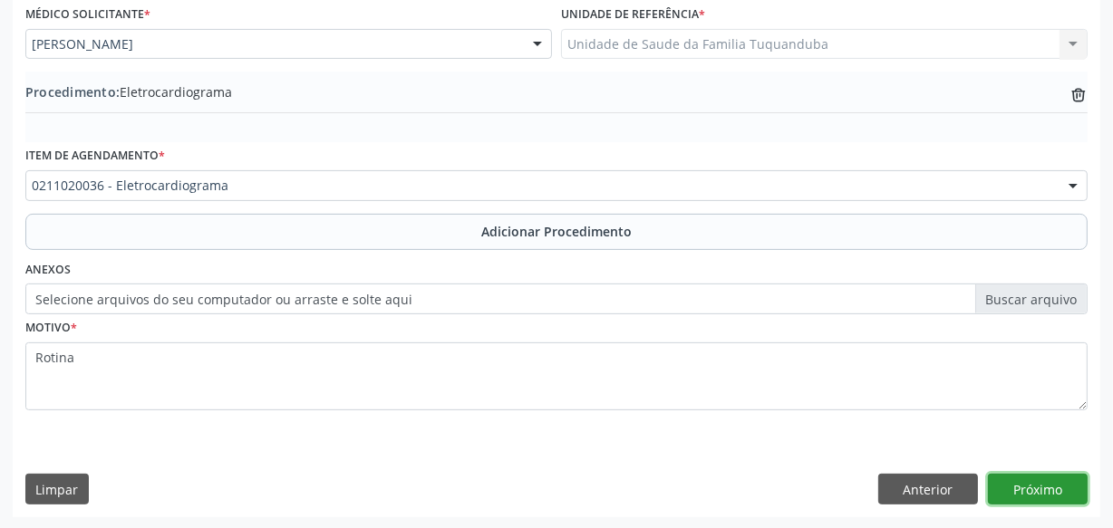
click at [1007, 474] on button "Próximo" at bounding box center [1038, 489] width 100 height 31
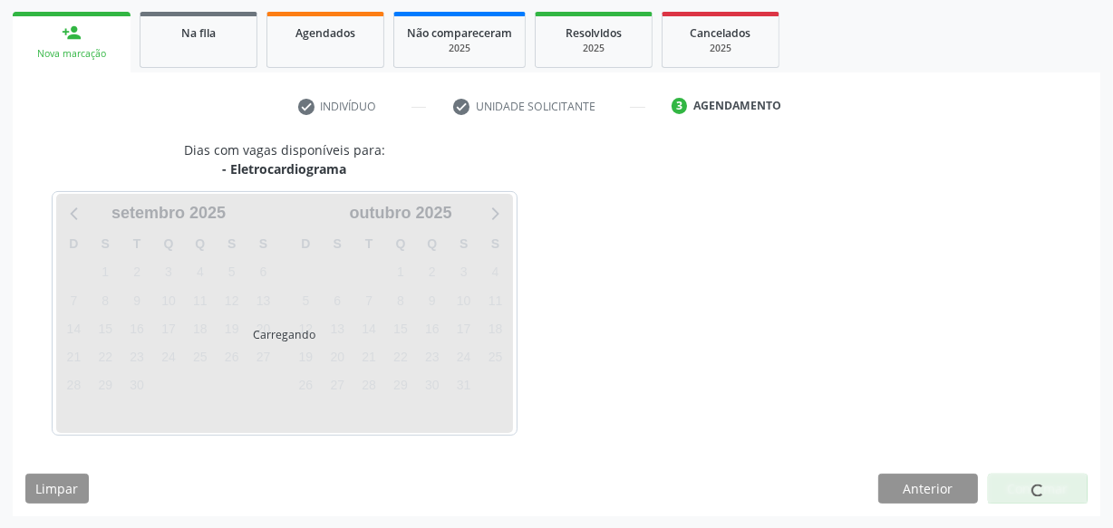
scroll to position [337, 0]
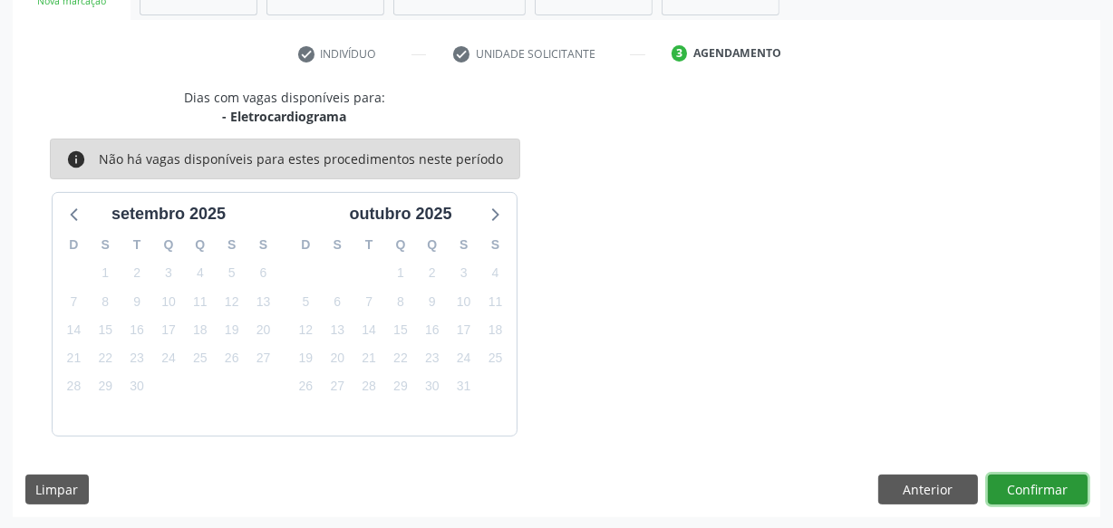
click at [1007, 476] on button "Confirmar" at bounding box center [1038, 490] width 100 height 31
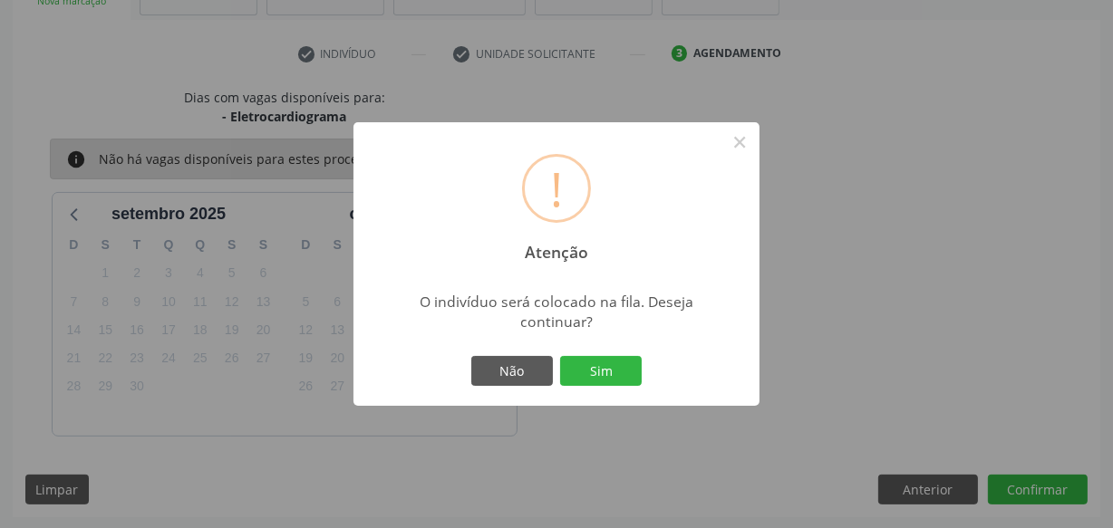
click at [643, 373] on div "Não Sim" at bounding box center [556, 372] width 179 height 38
drag, startPoint x: 599, startPoint y: 364, endPoint x: 610, endPoint y: 355, distance: 14.2
click at [605, 363] on button "Sim" at bounding box center [601, 371] width 82 height 31
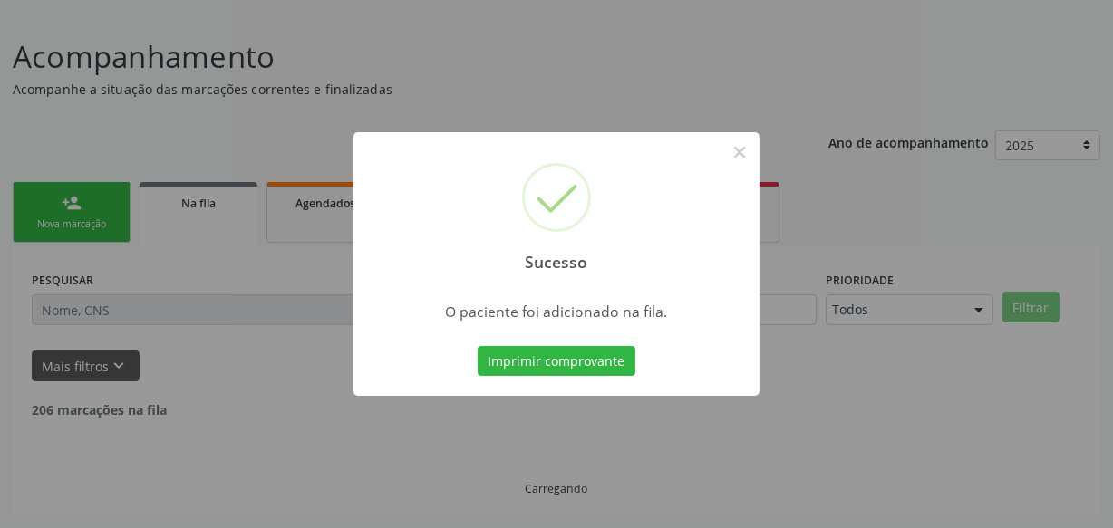
scroll to position [94, 0]
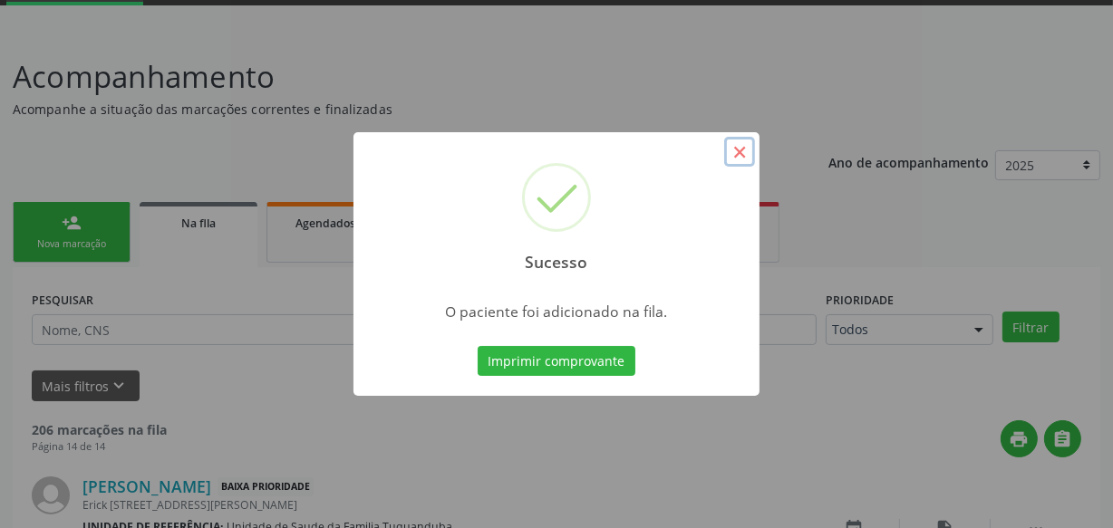
click at [732, 156] on button "×" at bounding box center [739, 152] width 31 height 31
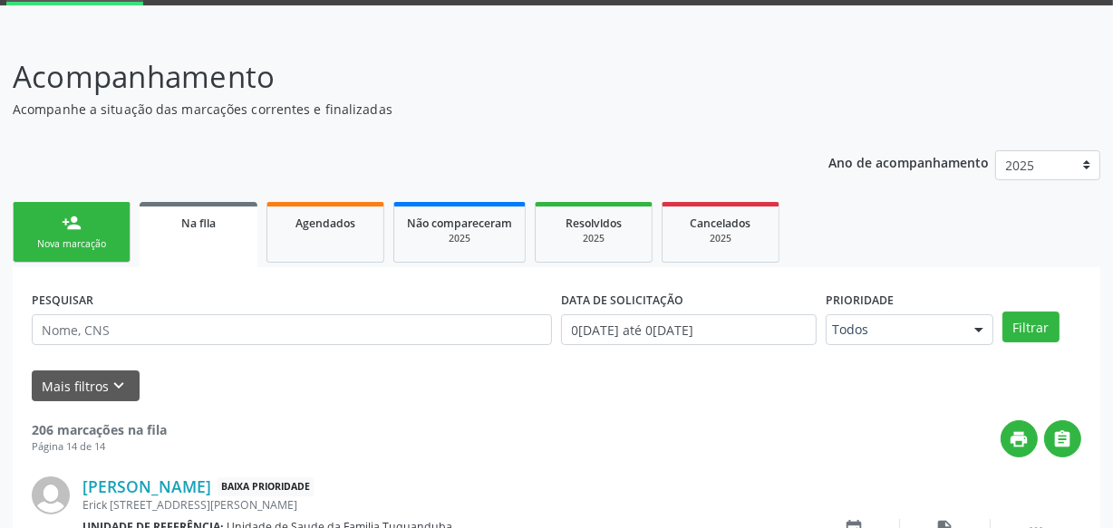
click at [53, 231] on link "person_add Nova marcação" at bounding box center [72, 232] width 118 height 61
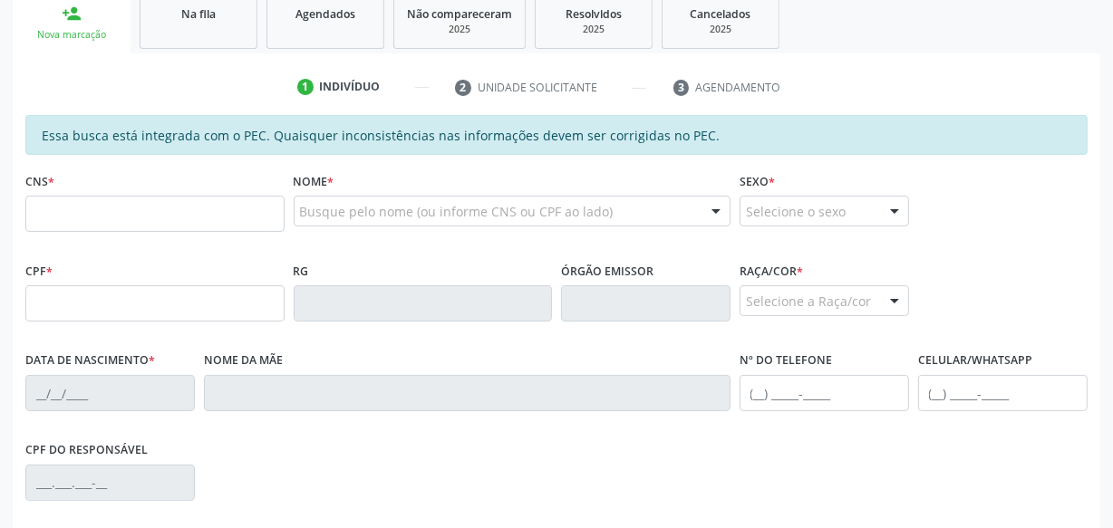
scroll to position [342, 0]
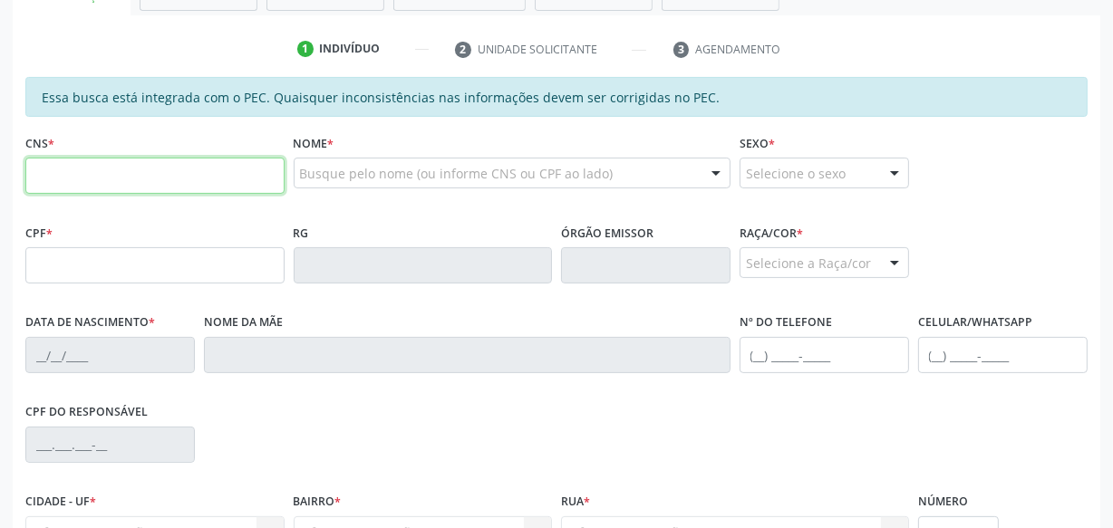
click at [167, 166] on input "text" at bounding box center [154, 176] width 259 height 36
type input "705 4044 2279 5696"
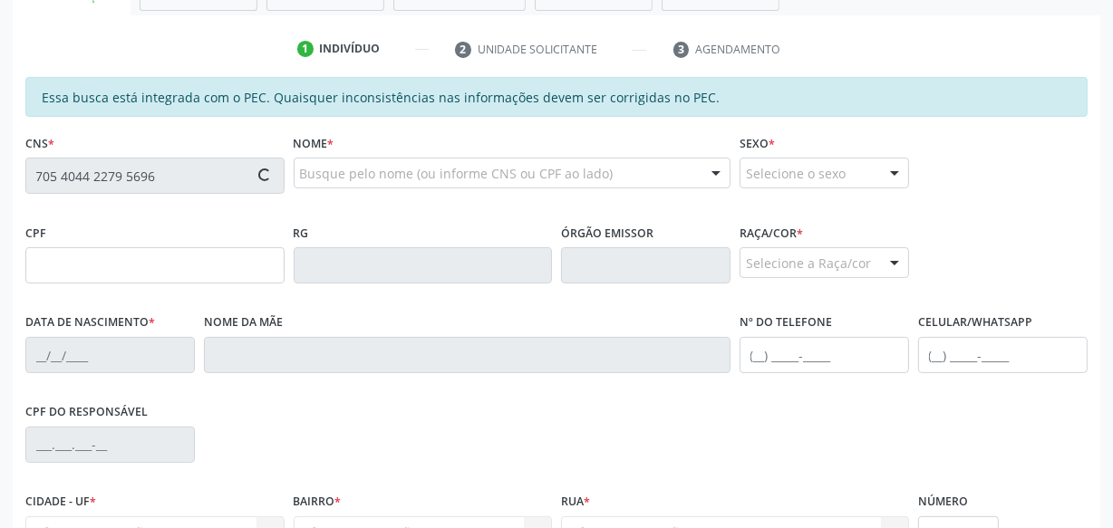
type input "351.892.904-68"
type input "0[DATE]"
type input "[PERSON_NAME]"
type input "[PHONE_NUMBER]"
type input "S/N"
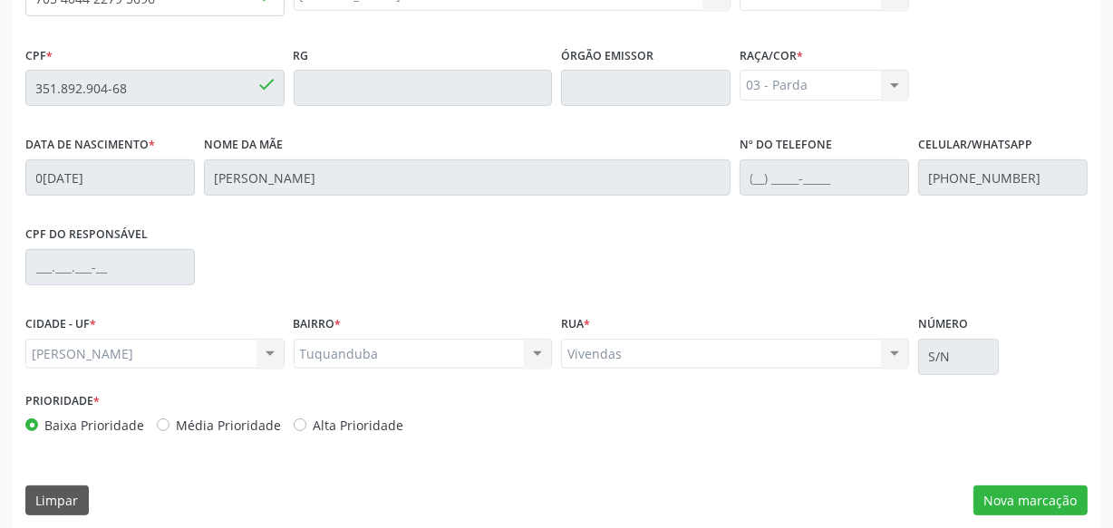
scroll to position [531, 0]
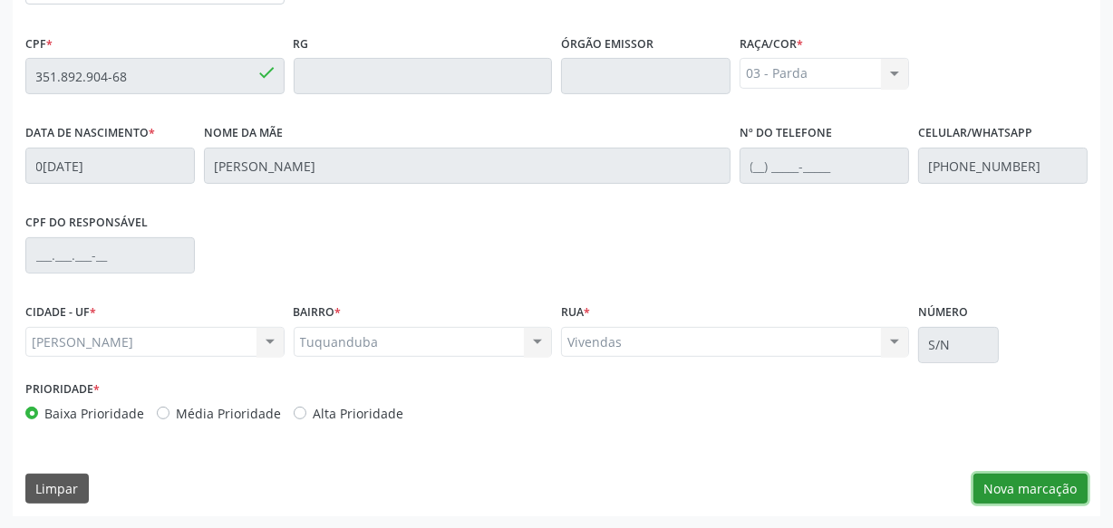
click at [1058, 493] on button "Nova marcação" at bounding box center [1030, 489] width 114 height 31
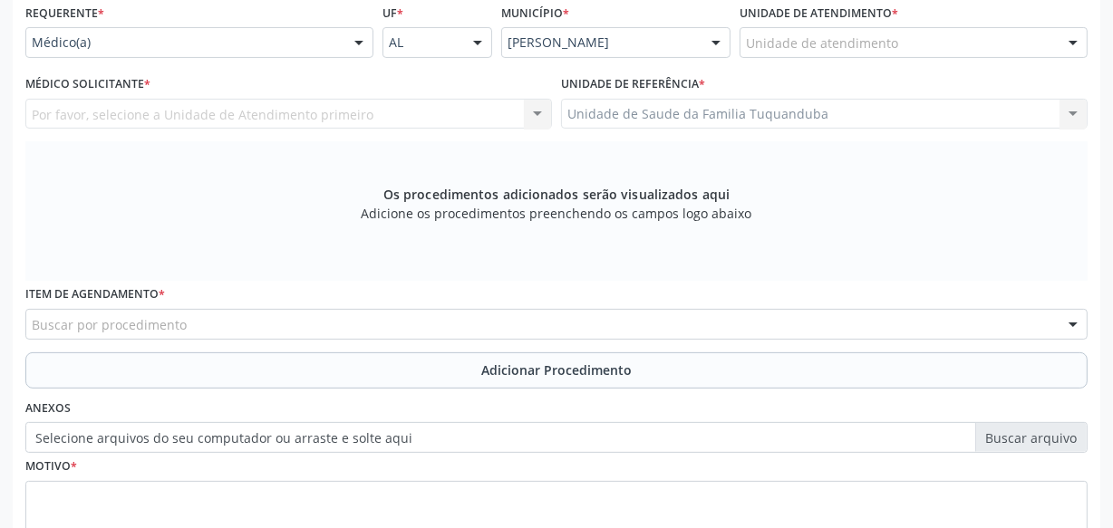
scroll to position [366, 0]
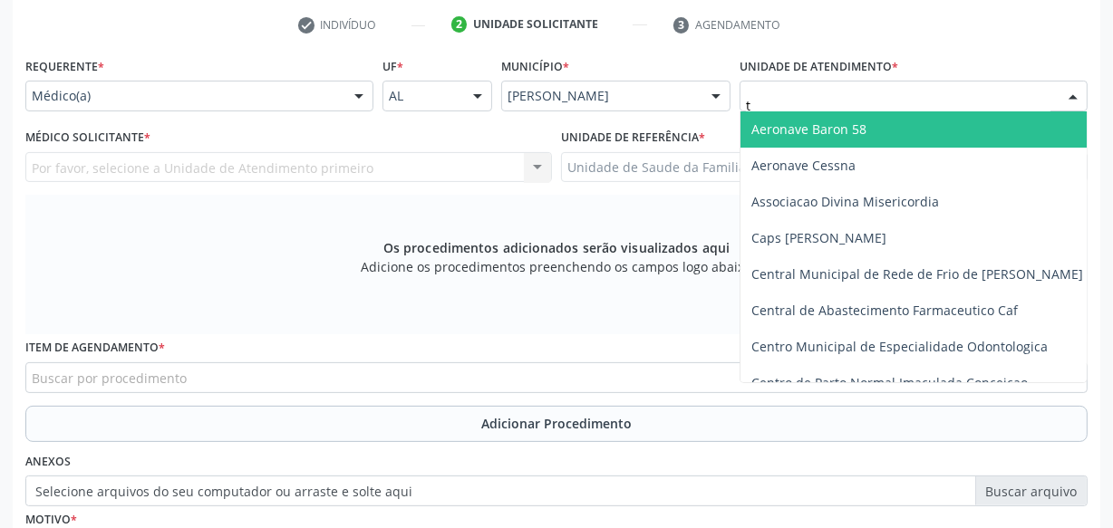
type input "tu"
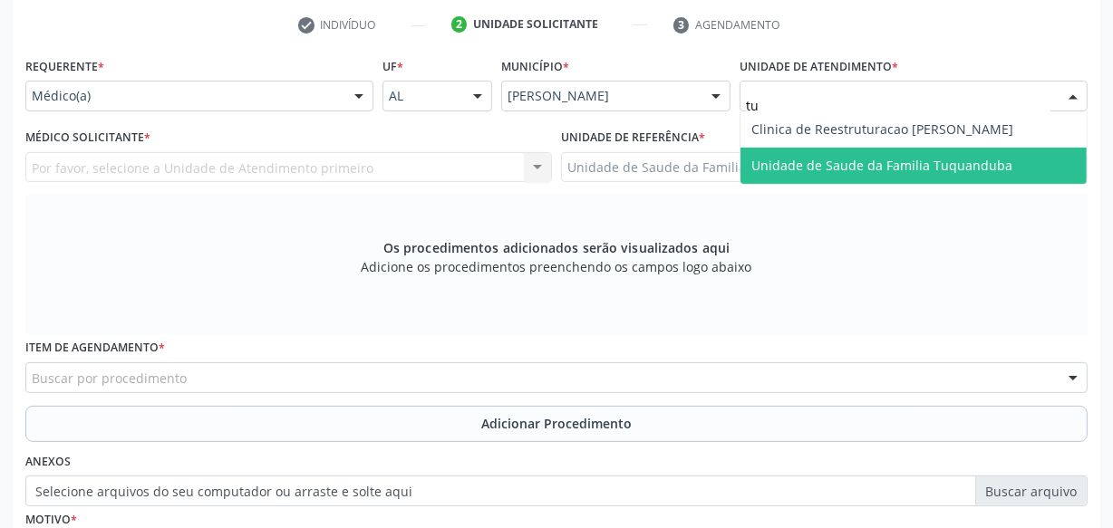
click at [850, 163] on span "Unidade de Saude da Familia Tuquanduba" at bounding box center [881, 165] width 261 height 17
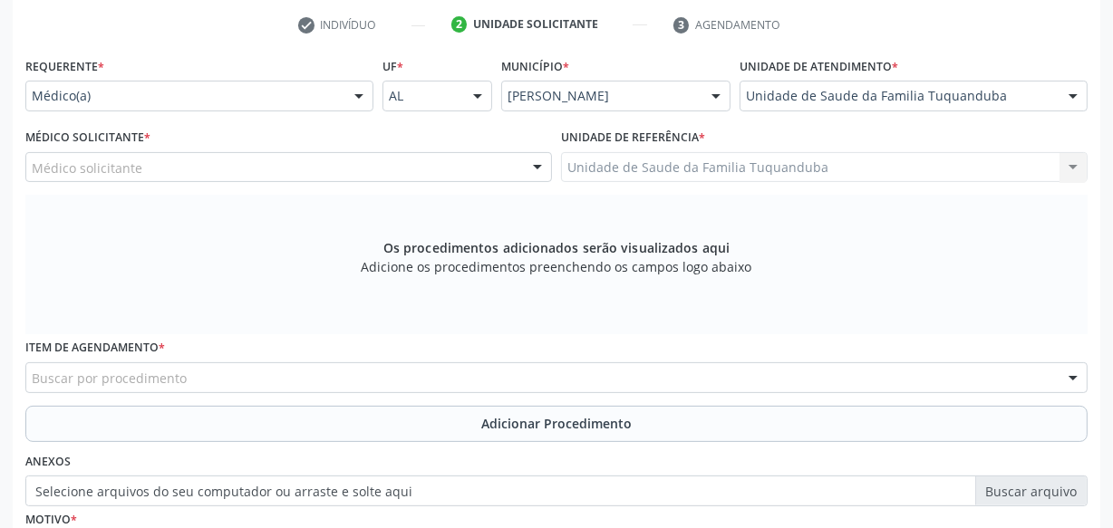
click at [297, 174] on div "Médico solicitante" at bounding box center [288, 167] width 527 height 31
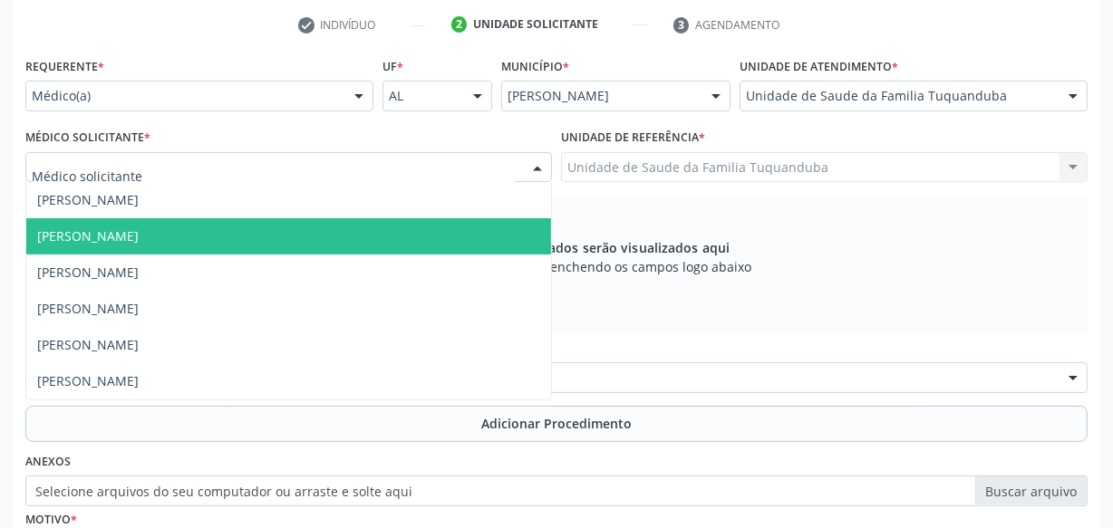
click at [262, 226] on span "[PERSON_NAME]" at bounding box center [288, 236] width 525 height 36
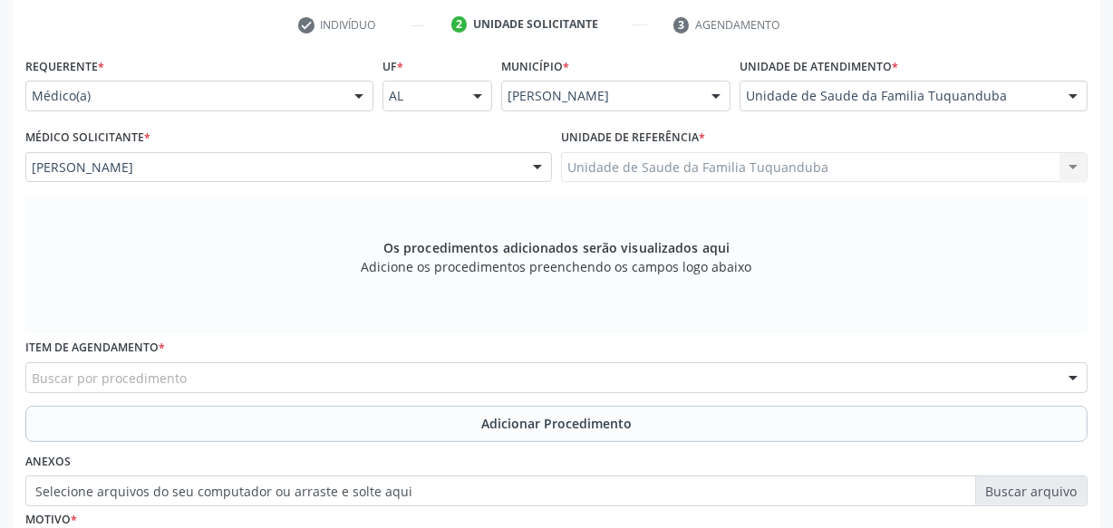
click at [317, 364] on div "Buscar por procedimento" at bounding box center [556, 378] width 1062 height 31
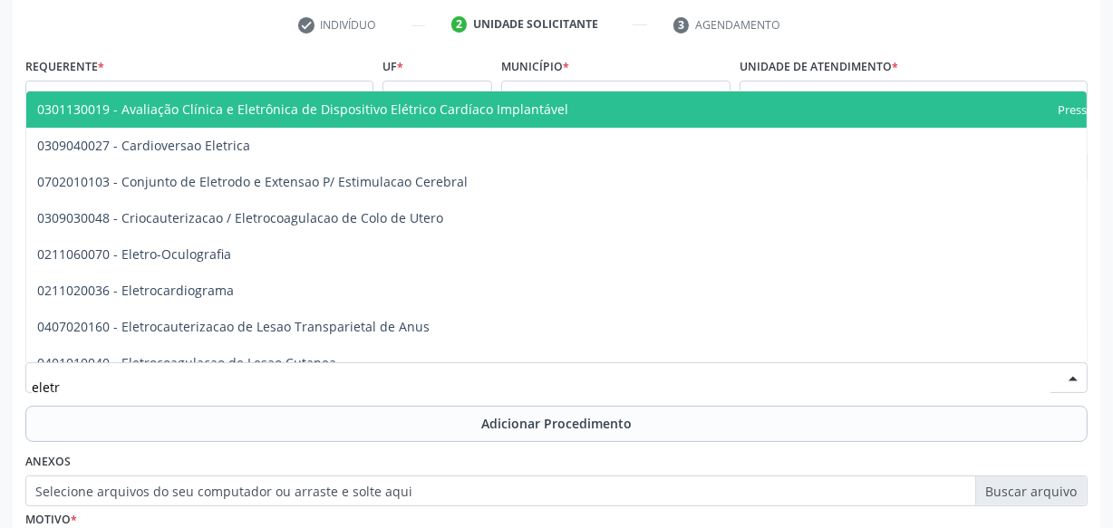
type input "eletro"
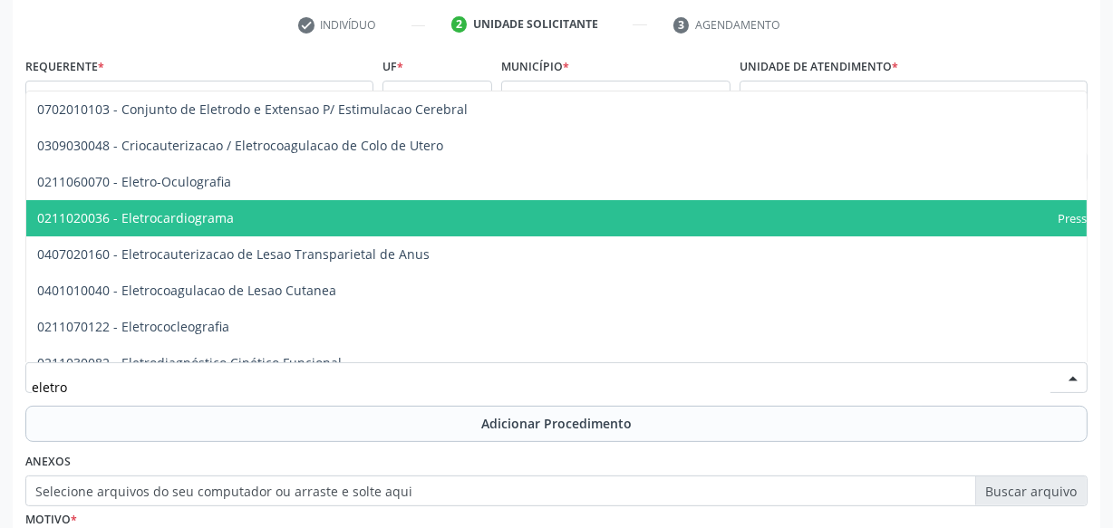
click at [197, 211] on span "0211020036 - Eletrocardiograma" at bounding box center [135, 217] width 197 height 17
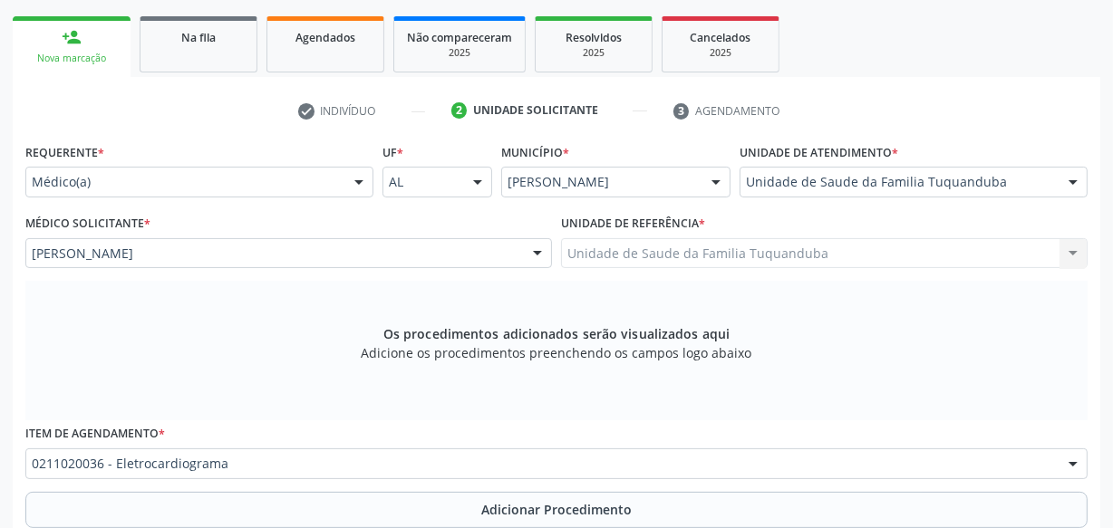
scroll to position [531, 0]
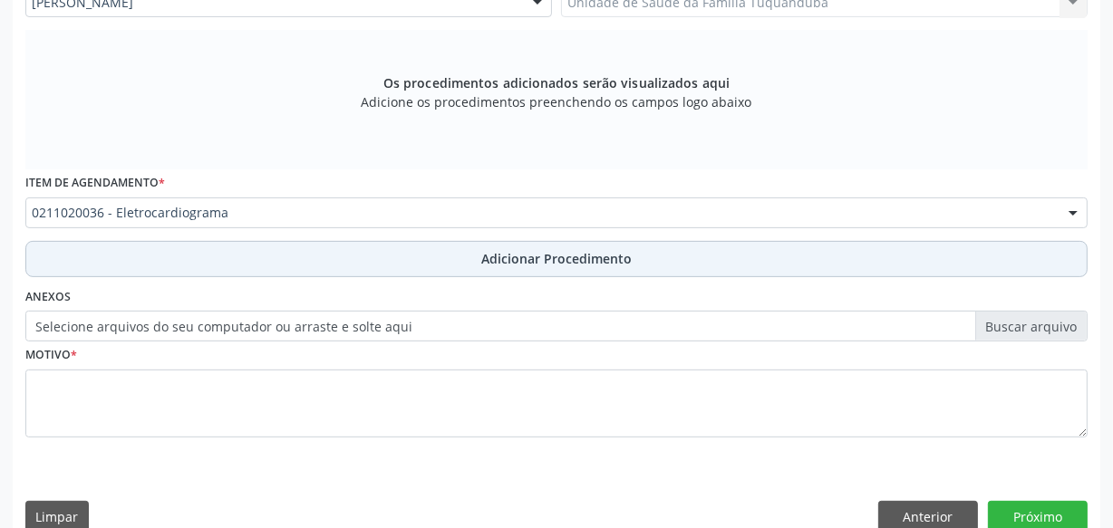
click at [537, 268] on button "Adicionar Procedimento" at bounding box center [556, 259] width 1062 height 36
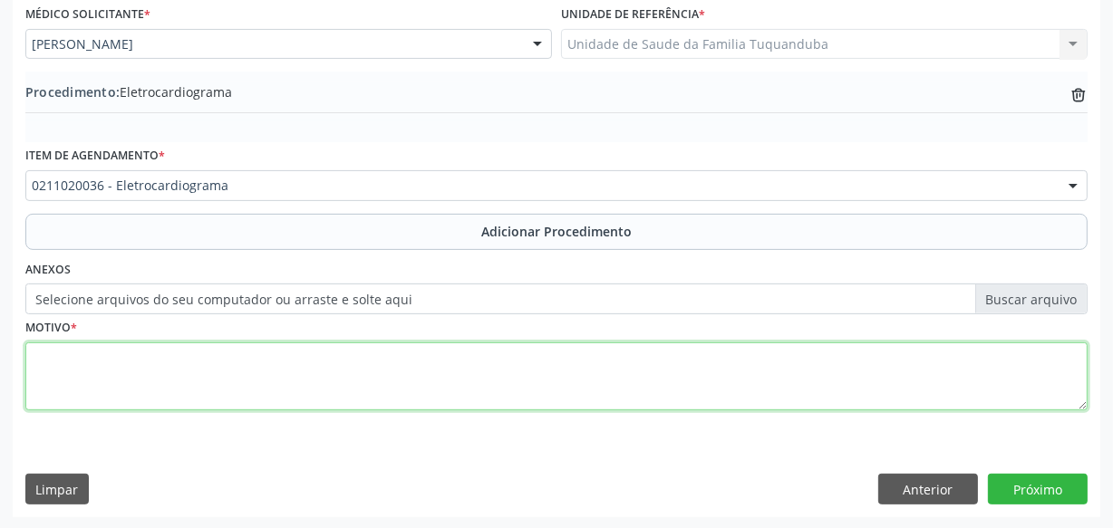
click at [437, 380] on textarea at bounding box center [556, 377] width 1062 height 69
type textarea "Rotina"
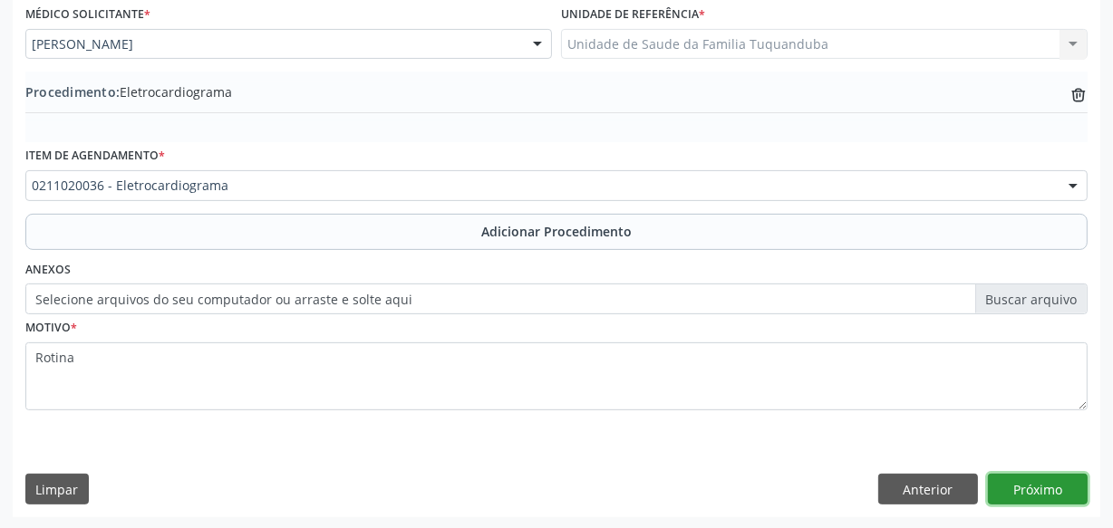
click at [1051, 474] on button "Próximo" at bounding box center [1038, 489] width 100 height 31
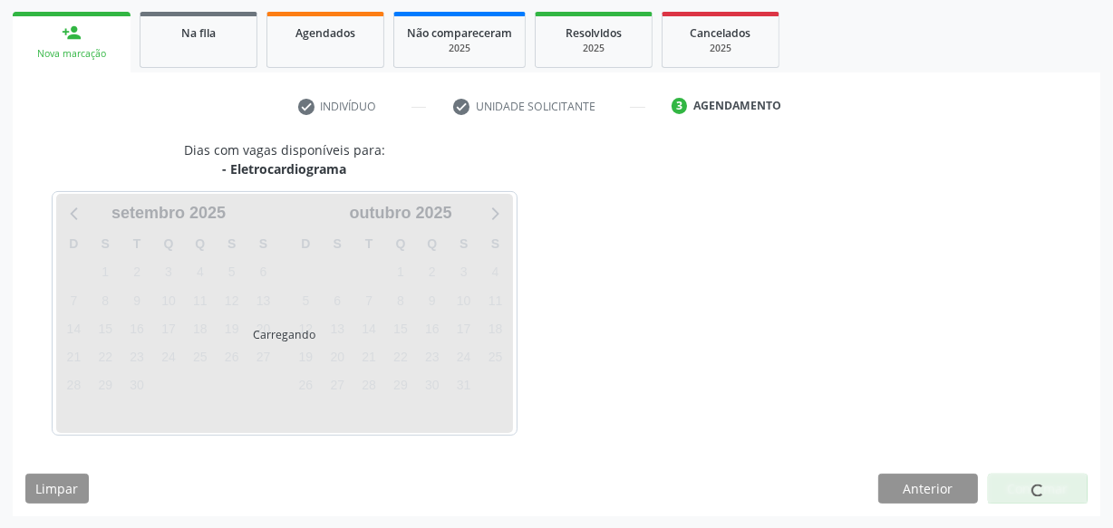
scroll to position [337, 0]
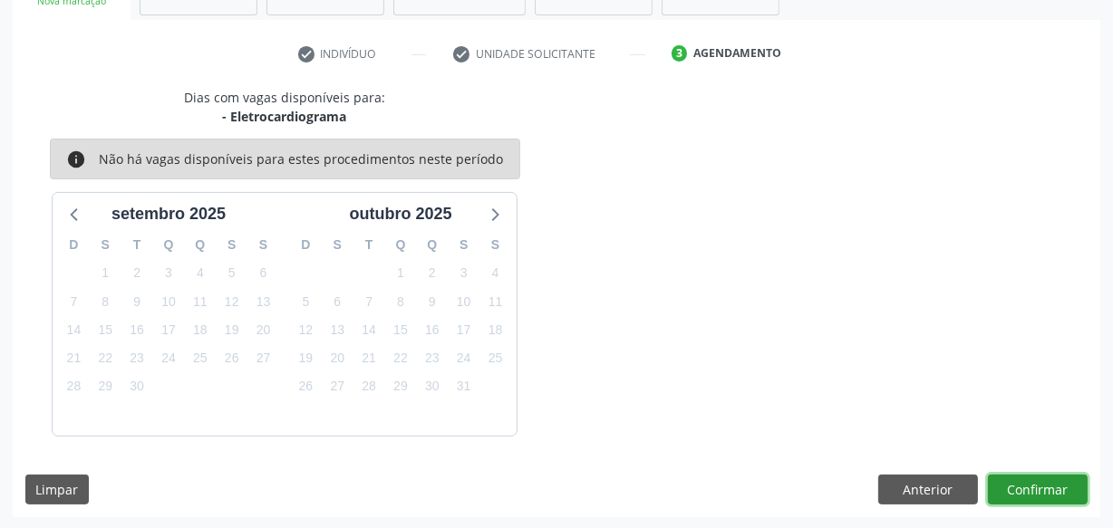
click at [1049, 478] on button "Confirmar" at bounding box center [1038, 490] width 100 height 31
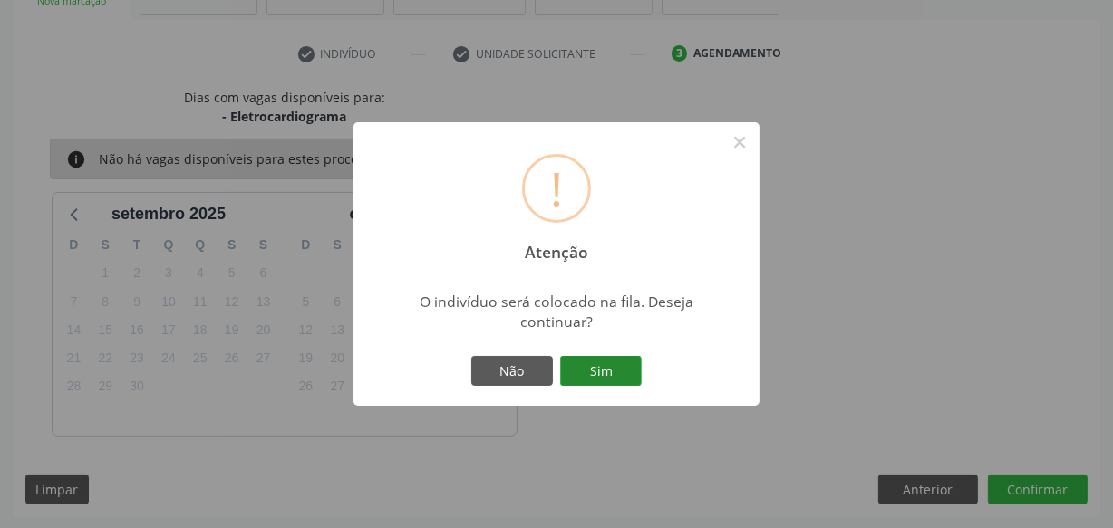
click at [619, 367] on button "Sim" at bounding box center [601, 371] width 82 height 31
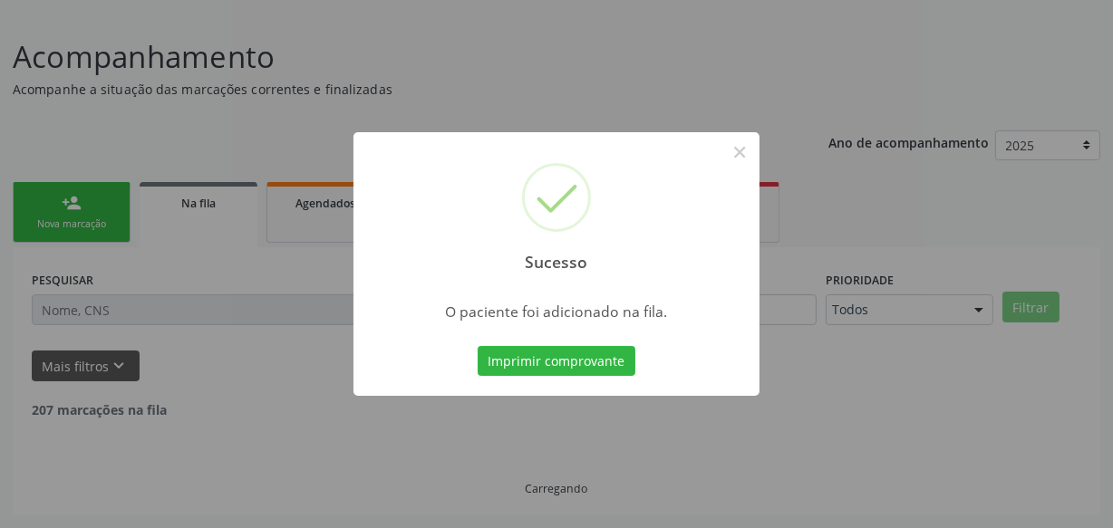
scroll to position [94, 0]
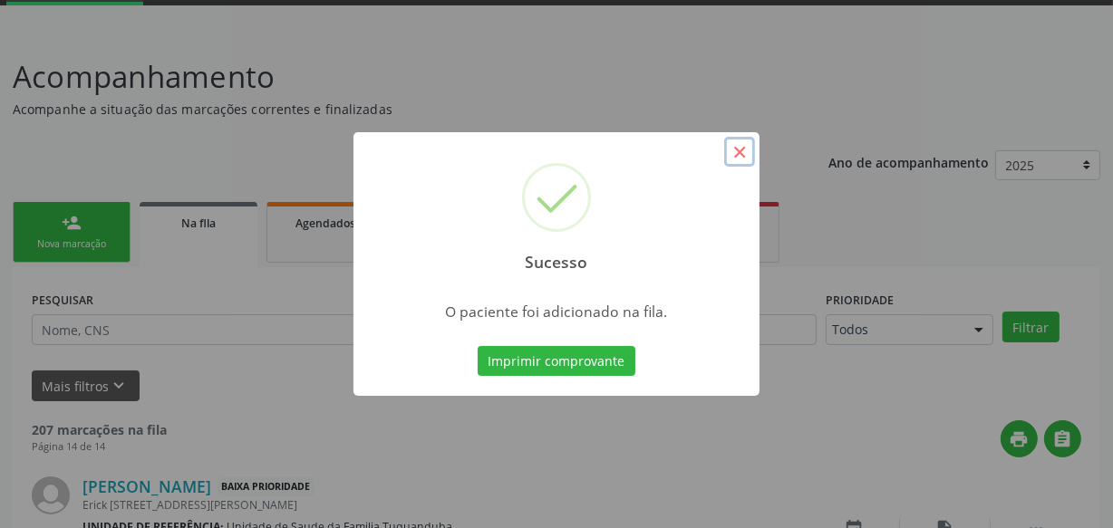
click at [742, 152] on button "×" at bounding box center [739, 152] width 31 height 31
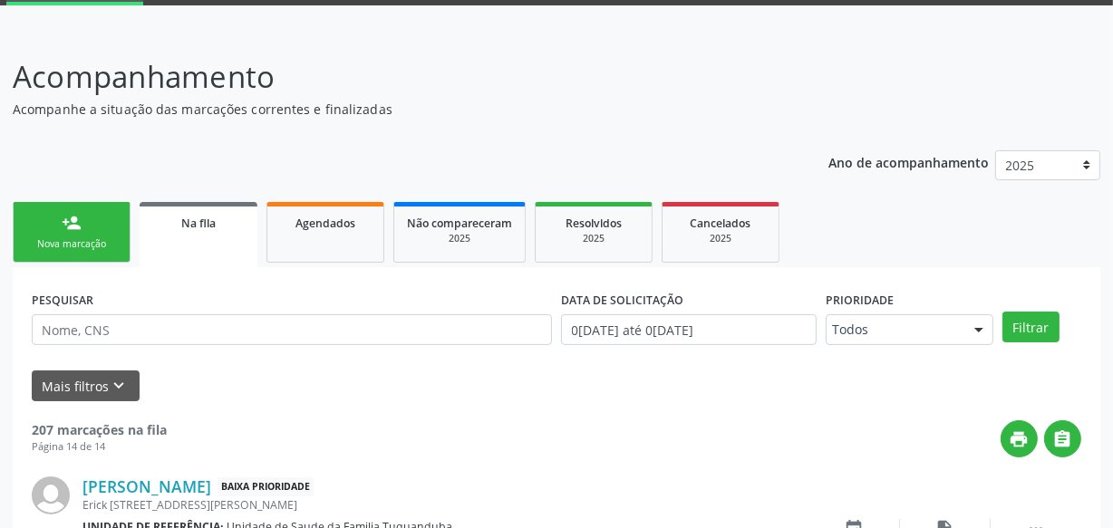
click at [77, 232] on link "person_add Nova marcação" at bounding box center [72, 232] width 118 height 61
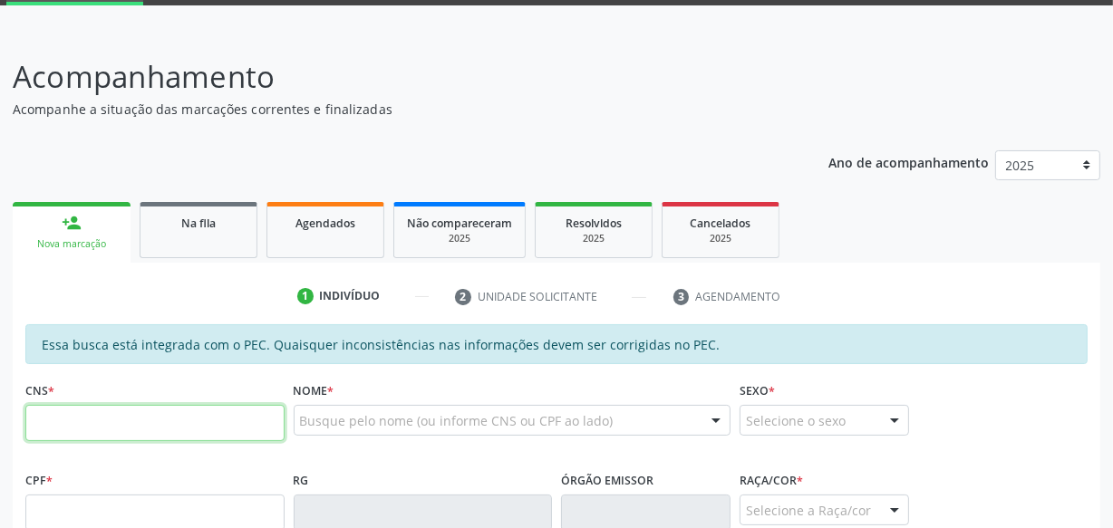
click at [138, 432] on input "text" at bounding box center [154, 423] width 259 height 36
type input "702 3081 3393 1418"
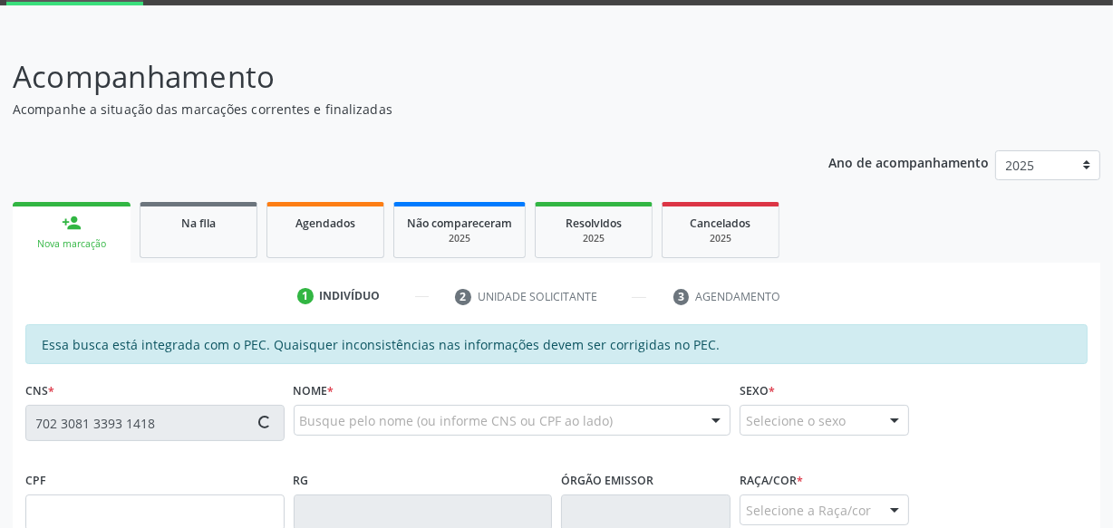
type input "162.133.674-38"
type input "[DATE]"
type input "[PERSON_NAME]"
type input "[PHONE_NUMBER]"
type input "S/N"
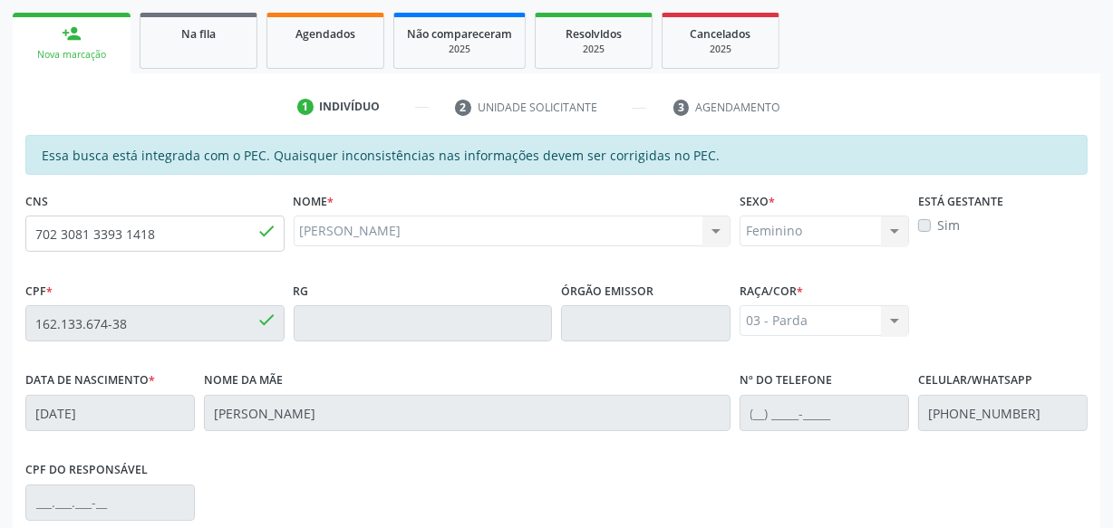
scroll to position [531, 0]
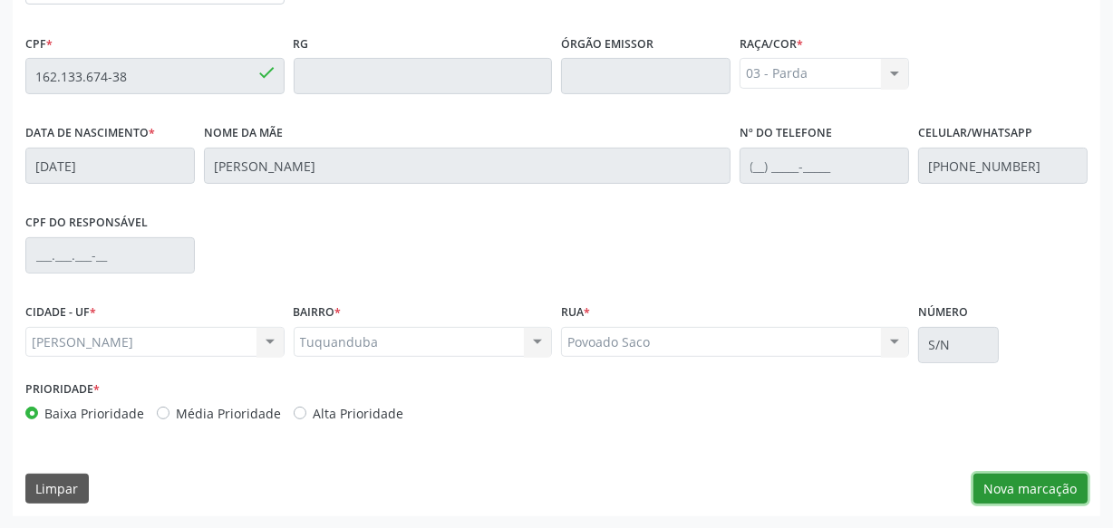
click at [1058, 490] on button "Nova marcação" at bounding box center [1030, 489] width 114 height 31
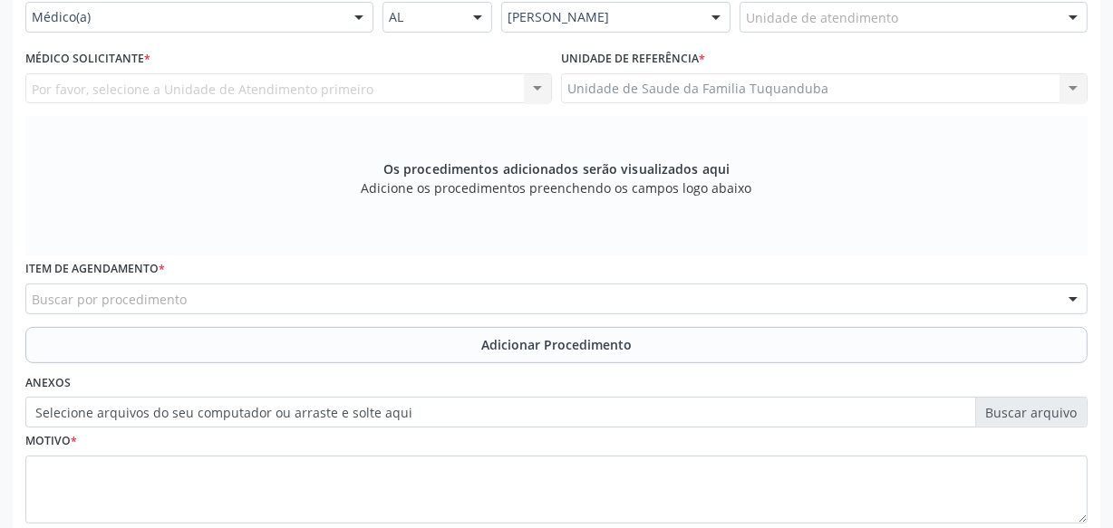
scroll to position [366, 0]
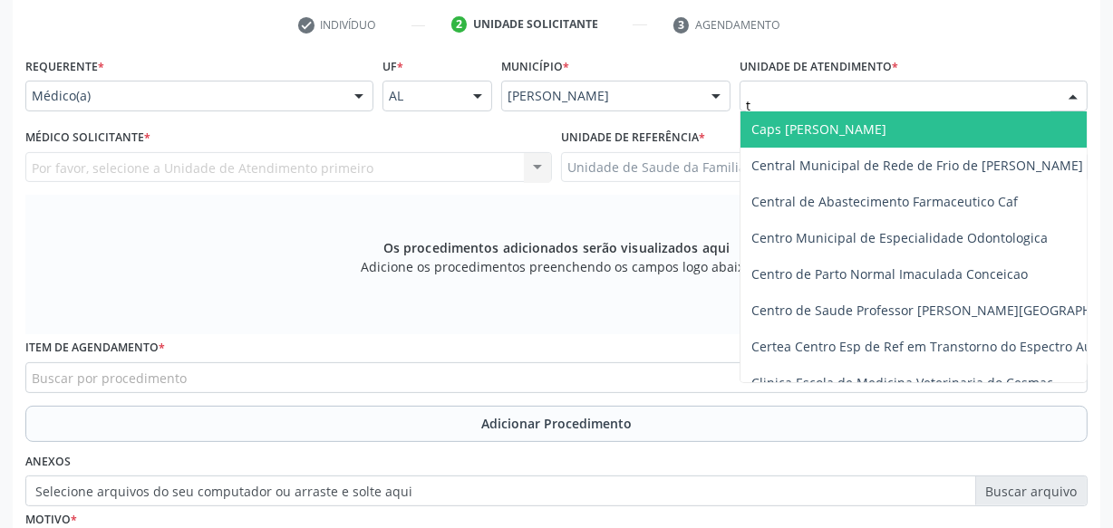
type input "tu"
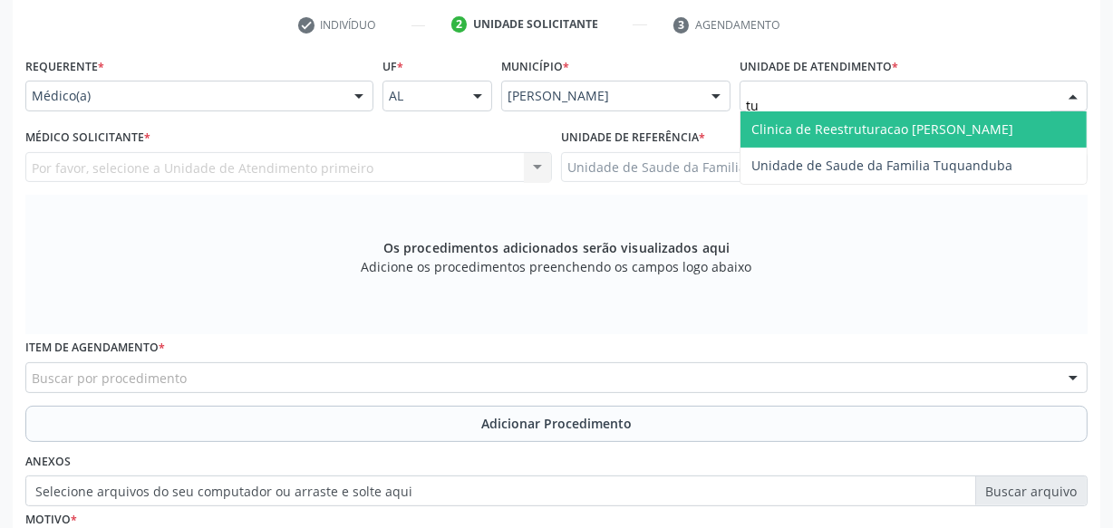
click at [845, 151] on span "Unidade de Saude da Familia Tuquanduba" at bounding box center [914, 166] width 346 height 36
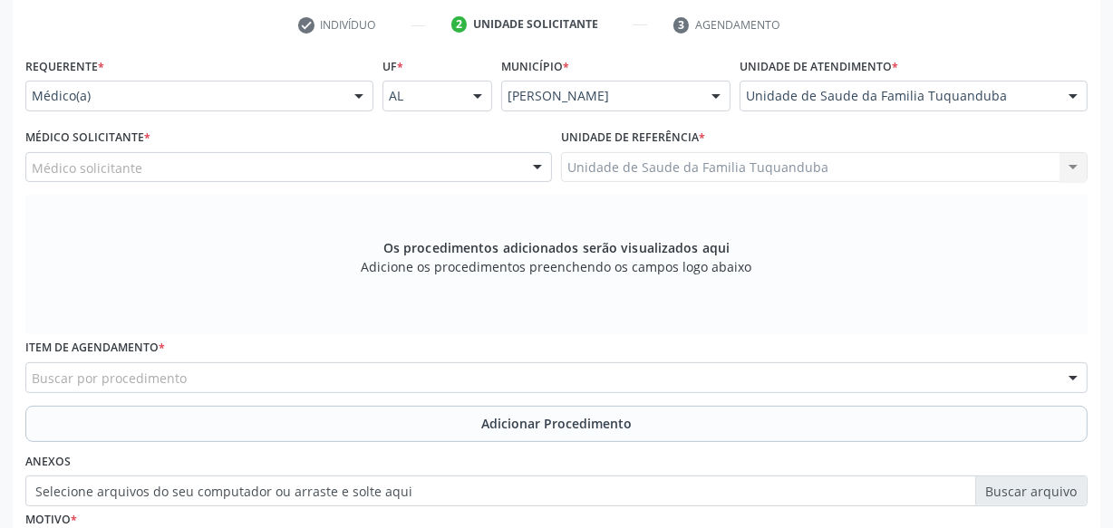
click at [322, 166] on div "Médico solicitante" at bounding box center [288, 167] width 527 height 31
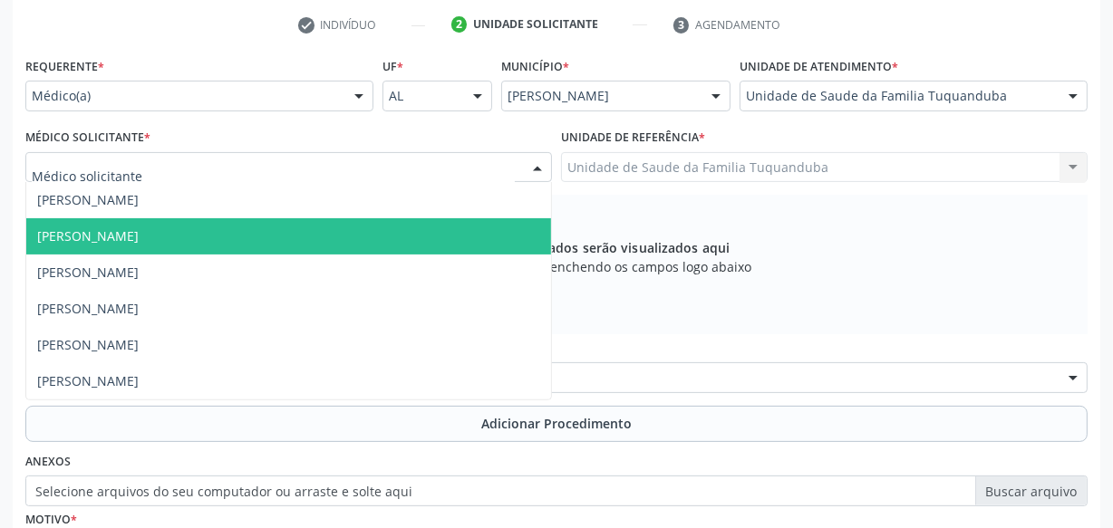
click at [284, 229] on span "[PERSON_NAME]" at bounding box center [288, 236] width 525 height 36
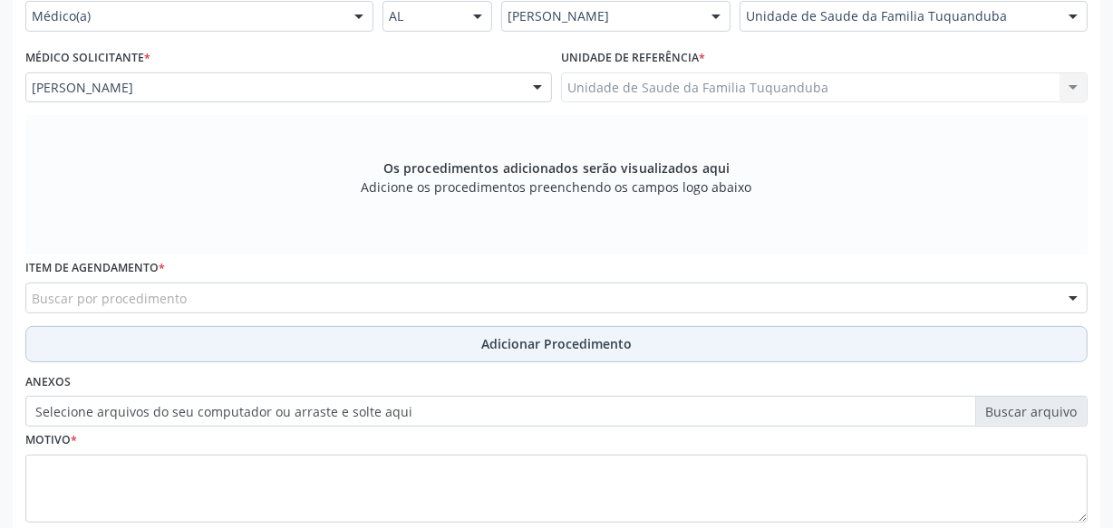
scroll to position [559, 0]
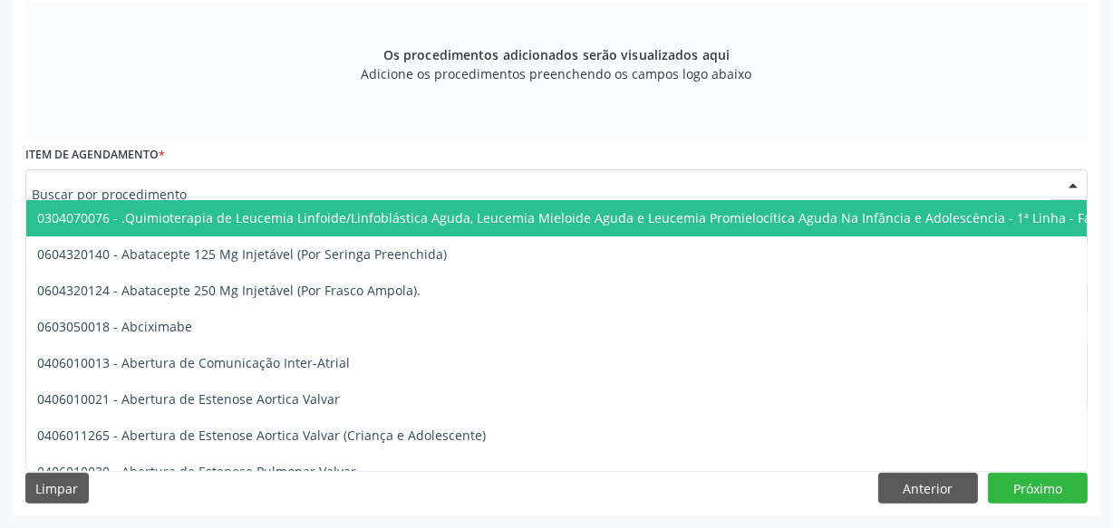
click at [304, 184] on div at bounding box center [556, 184] width 1062 height 31
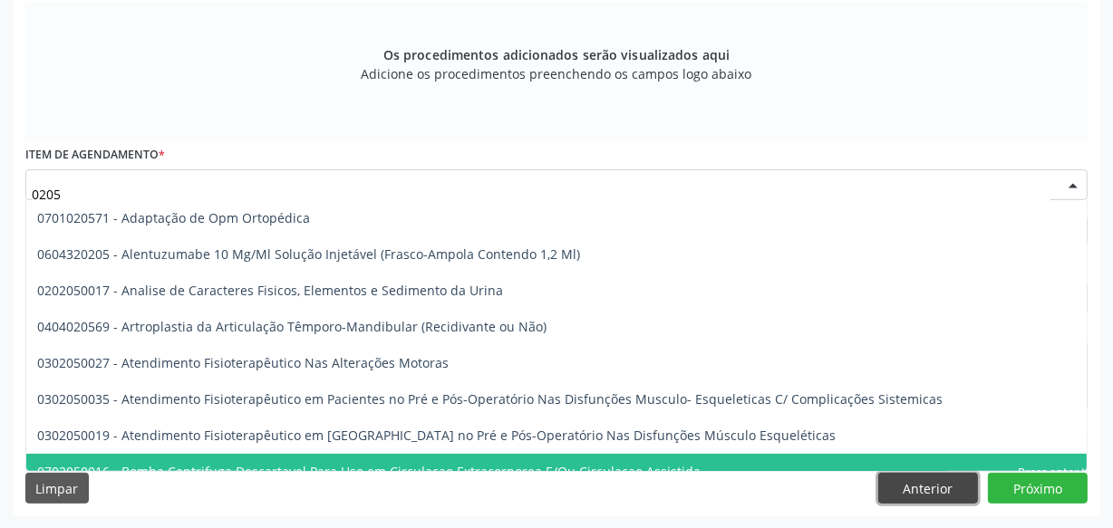
click at [946, 484] on button "Anterior" at bounding box center [928, 488] width 100 height 31
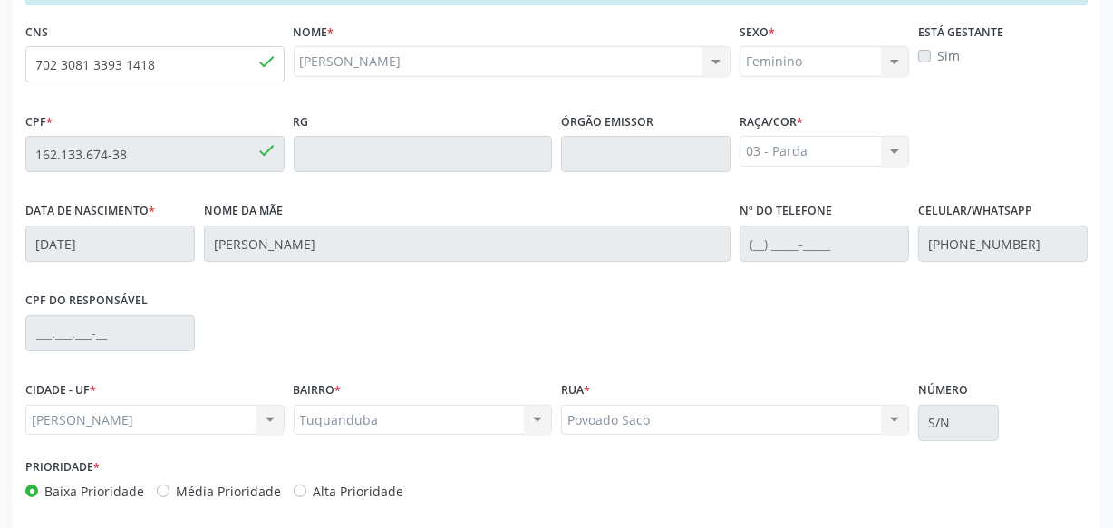
scroll to position [366, 0]
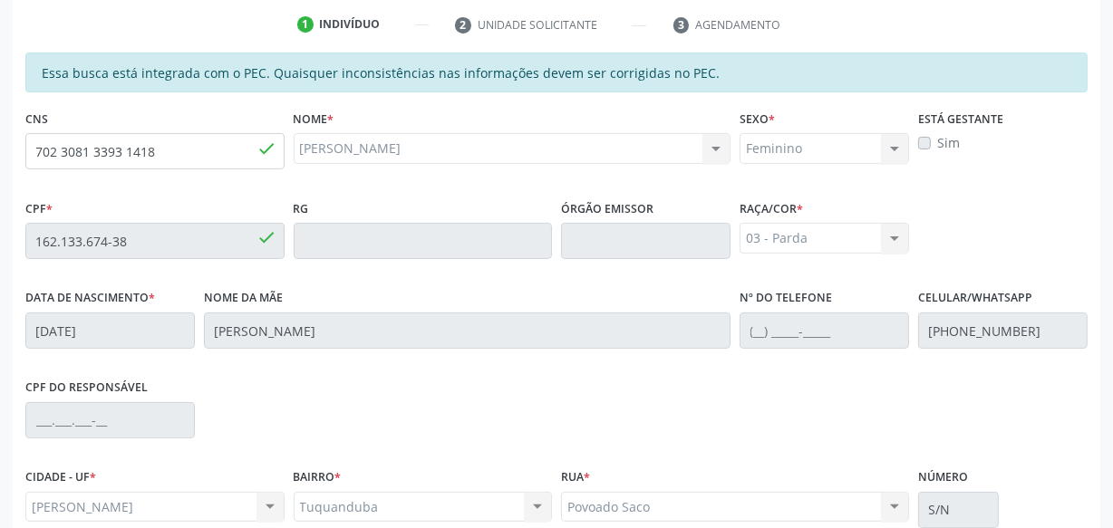
click at [937, 140] on label "Sim" at bounding box center [948, 142] width 23 height 19
click at [937, 143] on label "Sim" at bounding box center [948, 142] width 23 height 19
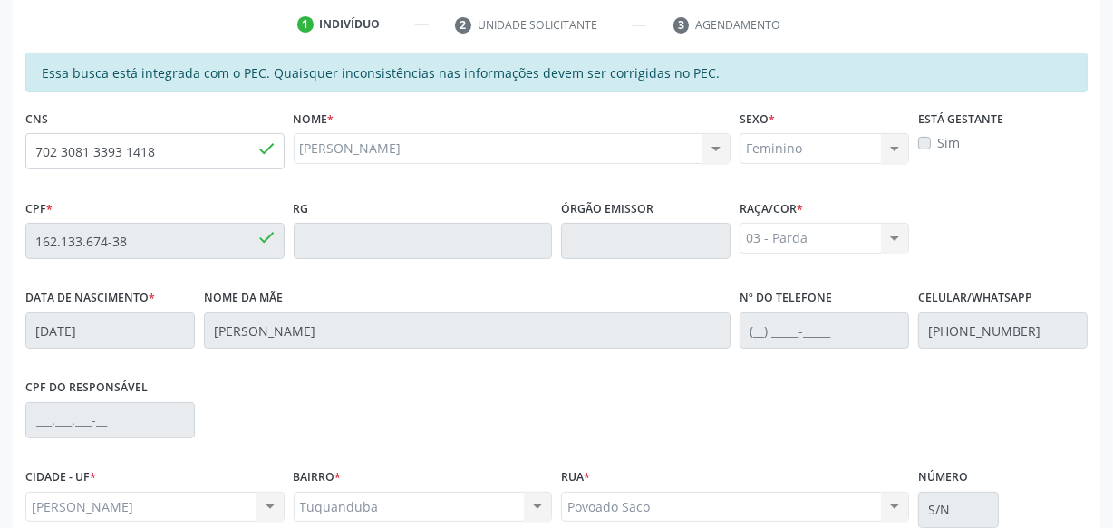
click at [937, 143] on label "Sim" at bounding box center [948, 142] width 23 height 19
click at [979, 227] on div "CPF * 162.133.674-38 done RG Órgão emissor Raça/cor * 03 - [MEDICAL_DATA] 01 - …" at bounding box center [556, 240] width 1071 height 90
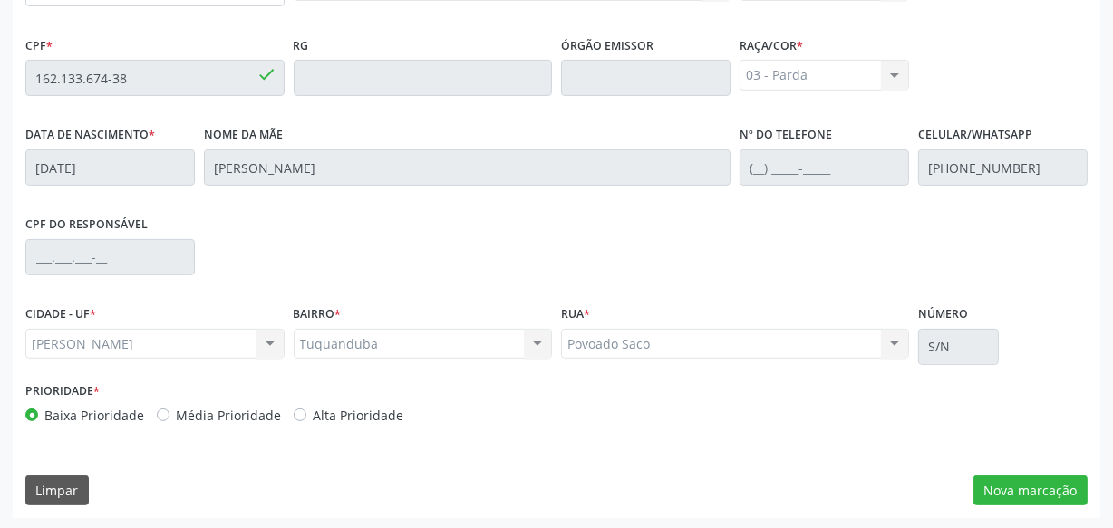
scroll to position [531, 0]
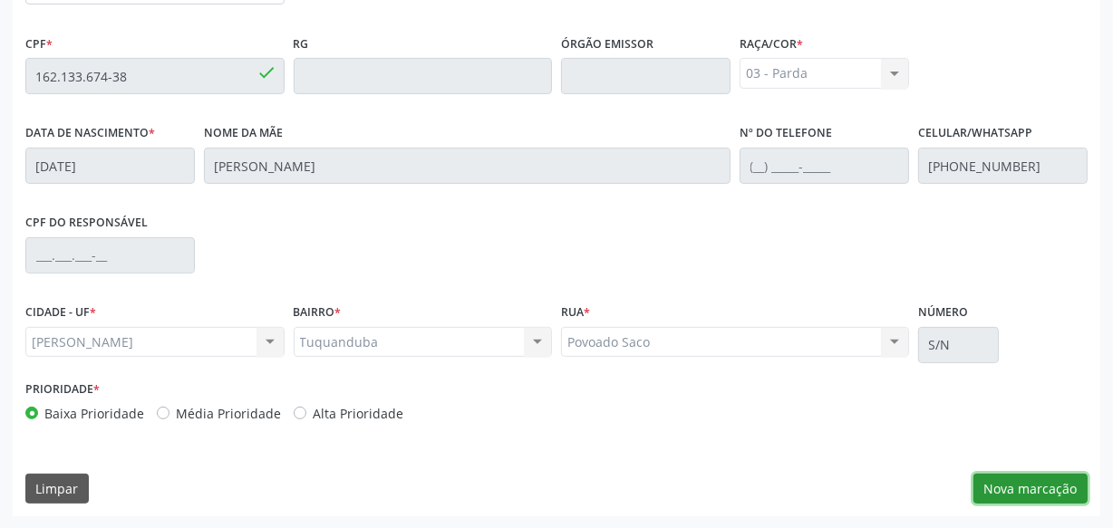
click at [1047, 487] on button "Nova marcação" at bounding box center [1030, 489] width 114 height 31
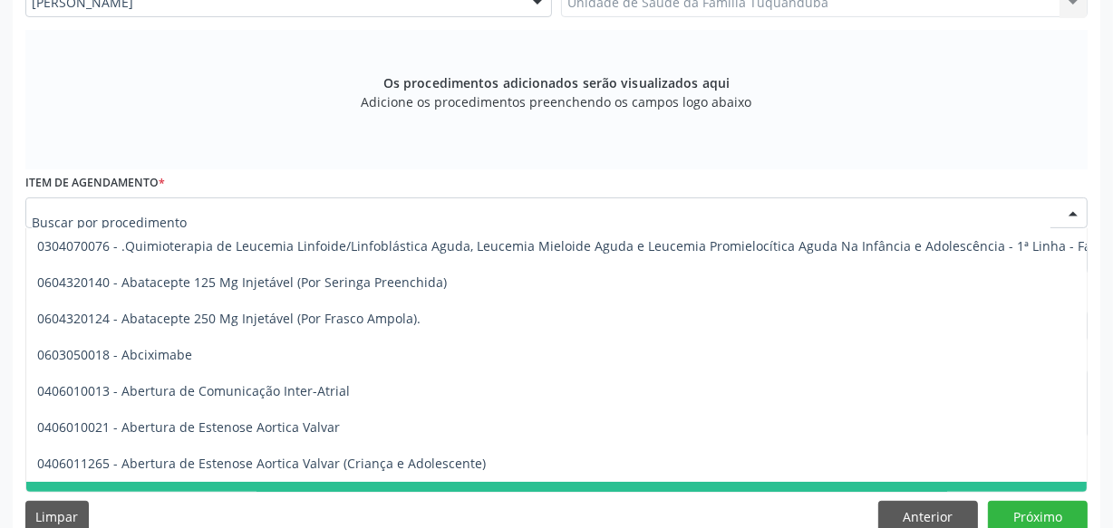
click at [412, 205] on div at bounding box center [556, 213] width 1062 height 31
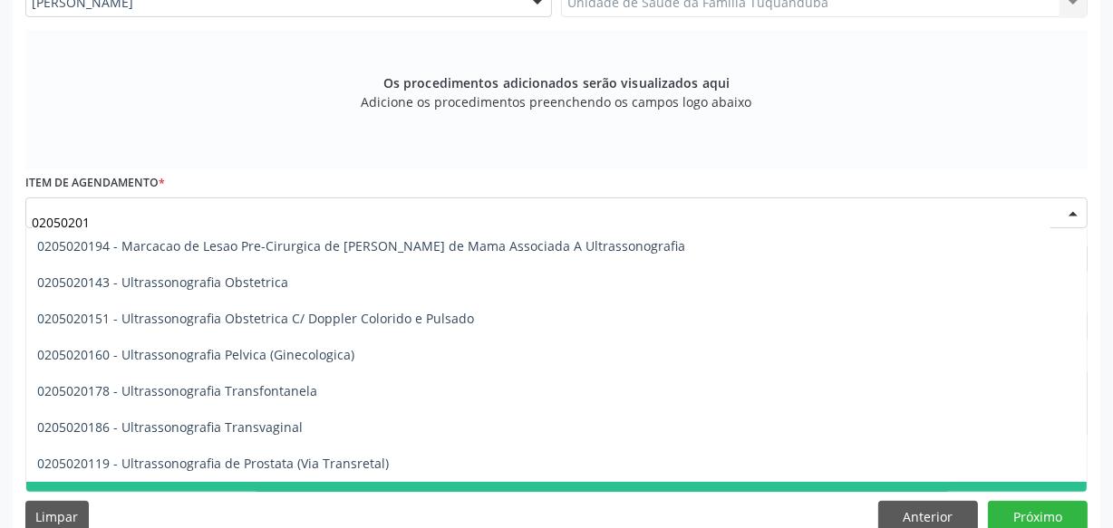
type input "020502014"
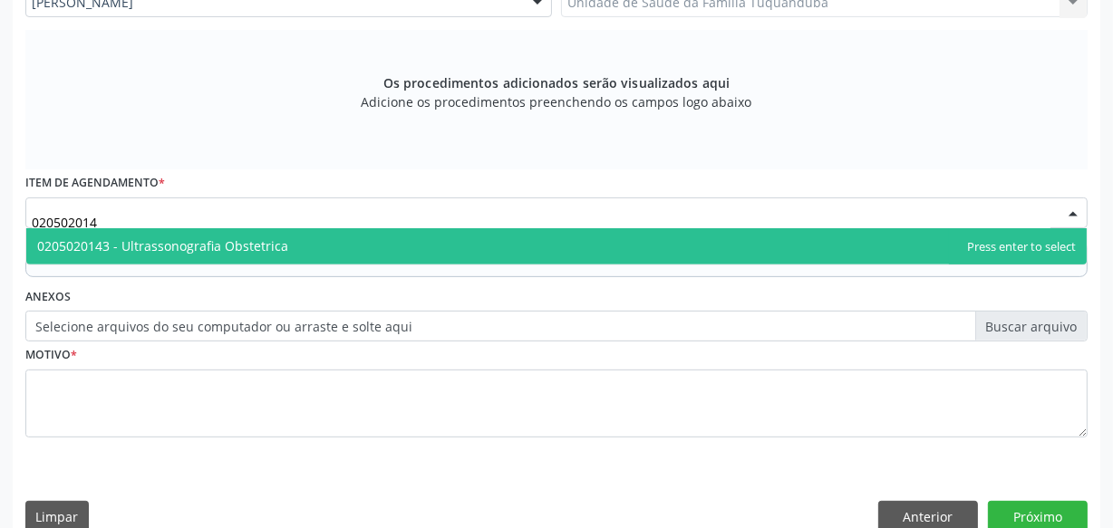
click at [404, 234] on span "0205020143 - Ultrassonografia Obstetrica" at bounding box center [556, 246] width 1060 height 36
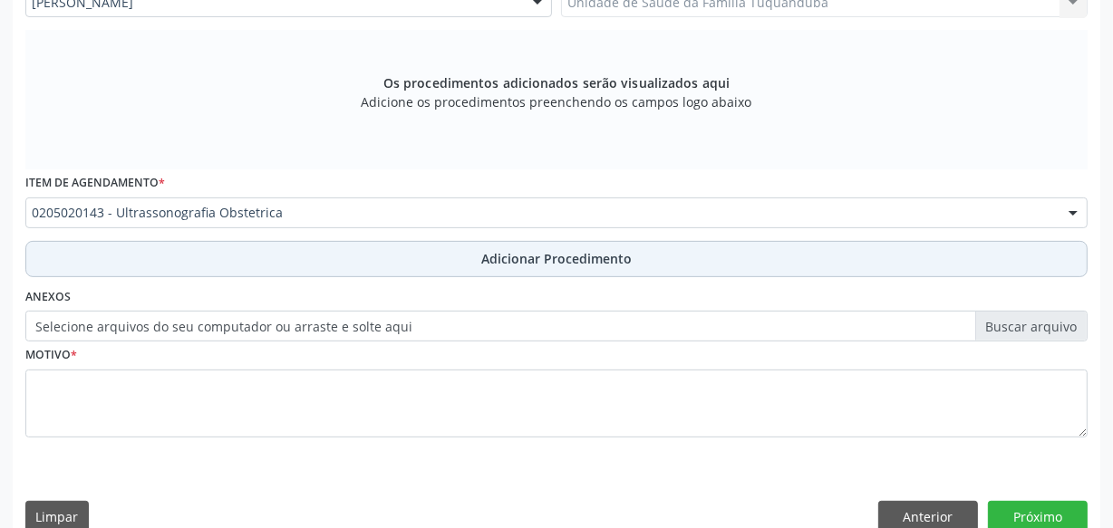
click at [409, 267] on button "Adicionar Procedimento" at bounding box center [556, 259] width 1062 height 36
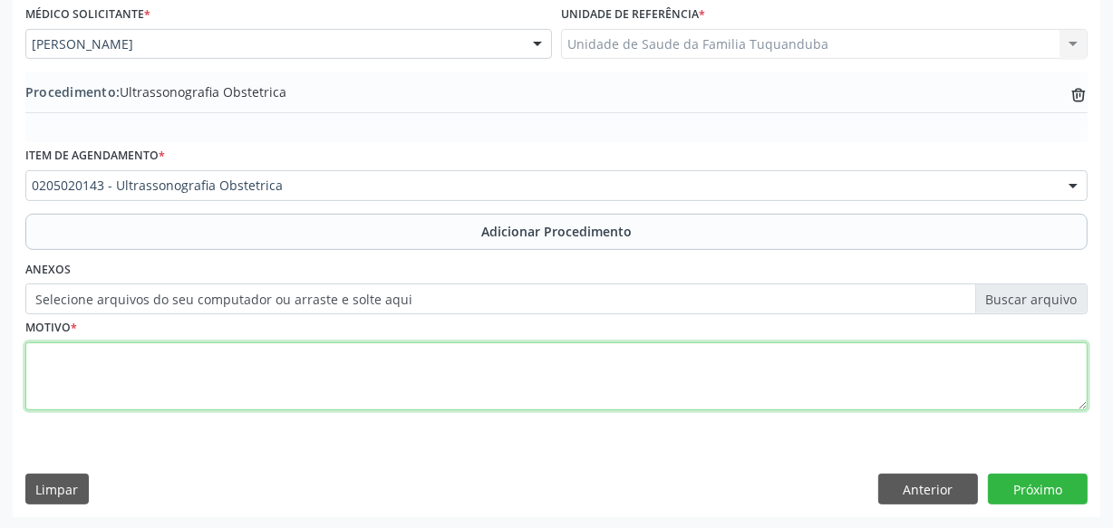
click at [419, 350] on textarea at bounding box center [556, 377] width 1062 height 69
type textarea "Pré [DATE]."
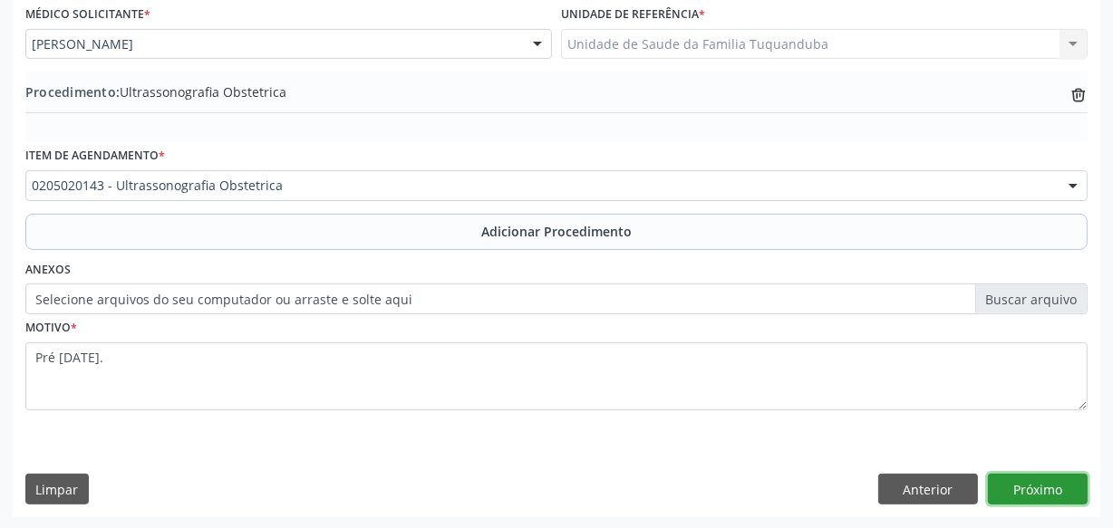
click at [996, 489] on button "Próximo" at bounding box center [1038, 489] width 100 height 31
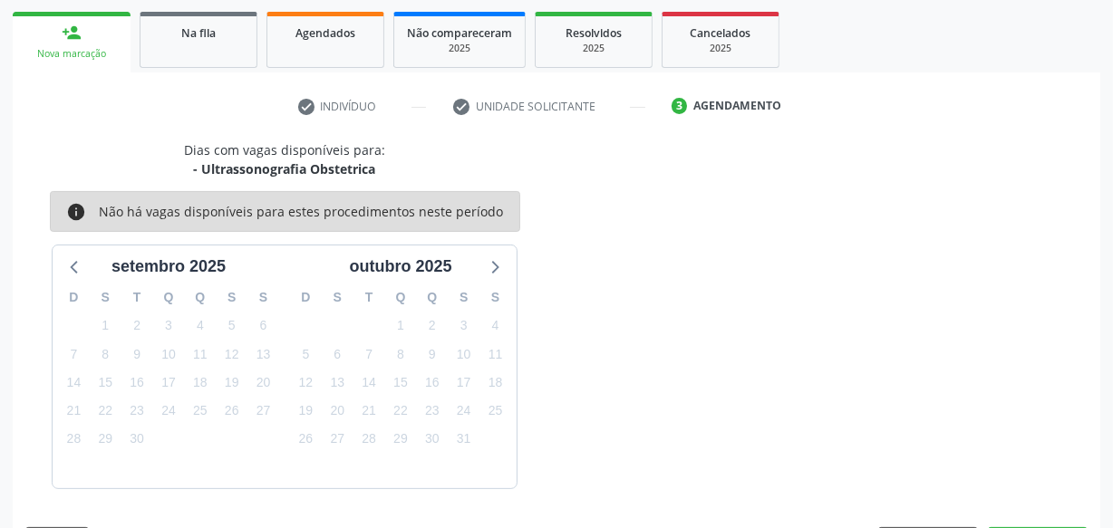
scroll to position [337, 0]
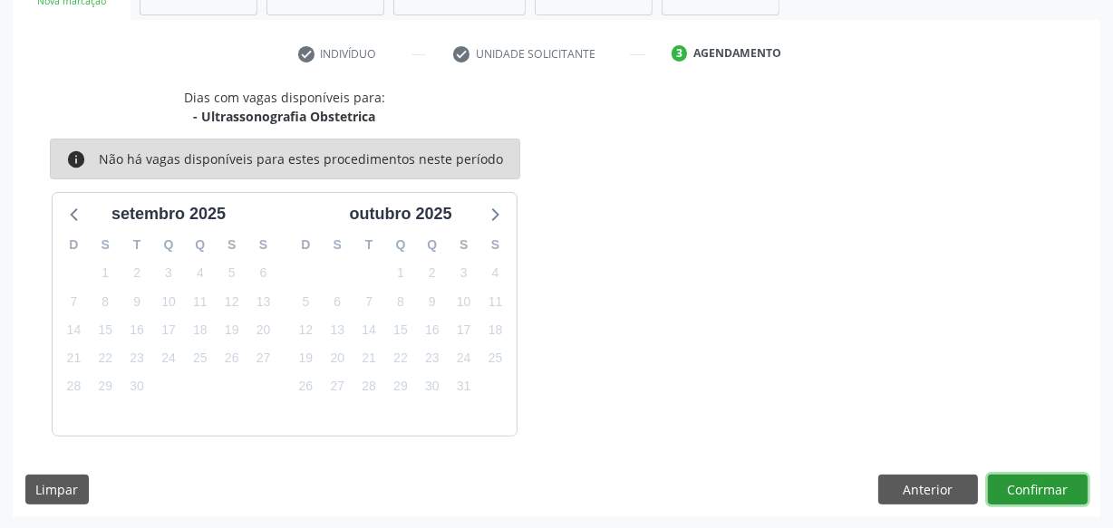
click at [1021, 481] on button "Confirmar" at bounding box center [1038, 490] width 100 height 31
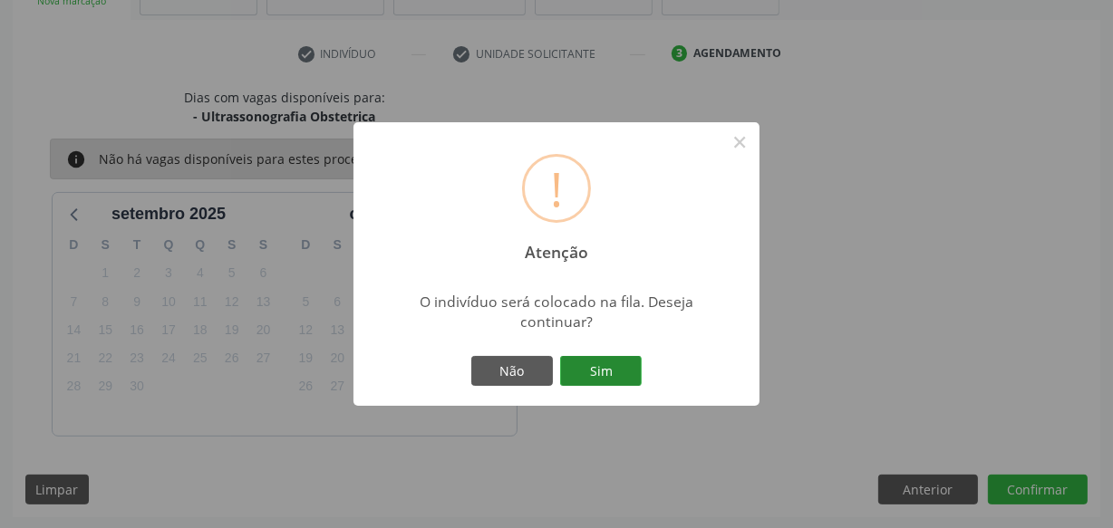
click at [598, 359] on button "Sim" at bounding box center [601, 371] width 82 height 31
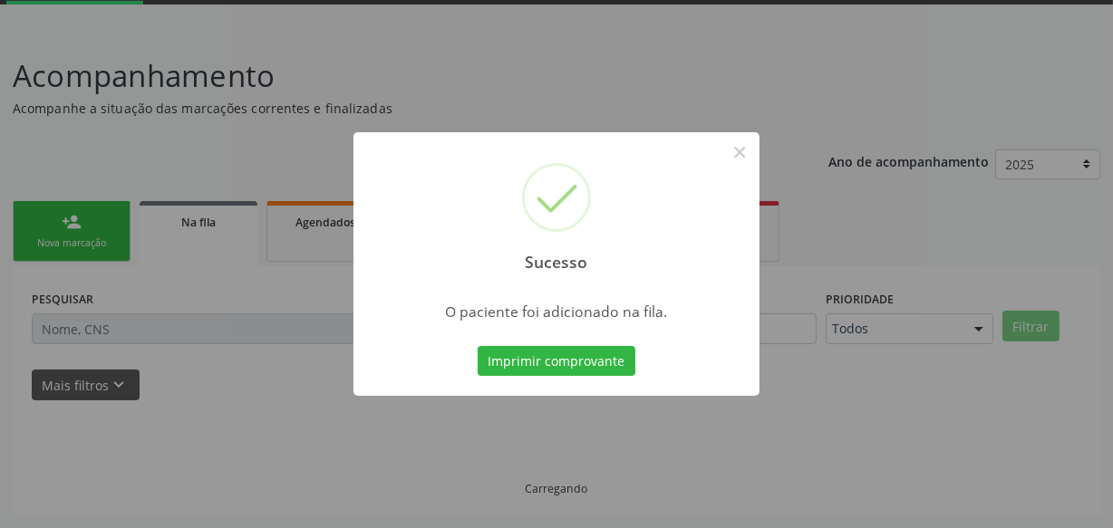
scroll to position [94, 0]
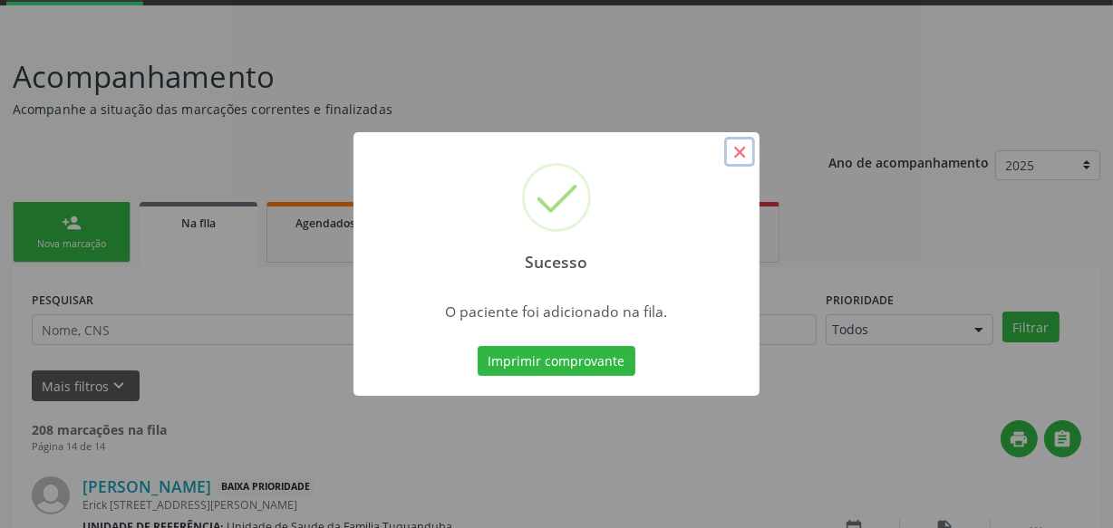
click at [727, 150] on button "×" at bounding box center [739, 152] width 31 height 31
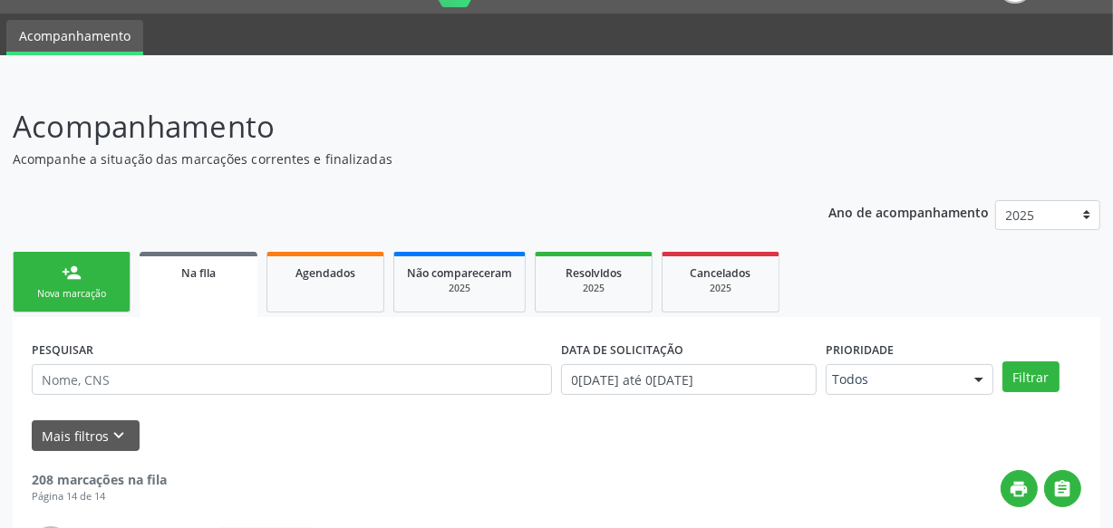
scroll to position [0, 0]
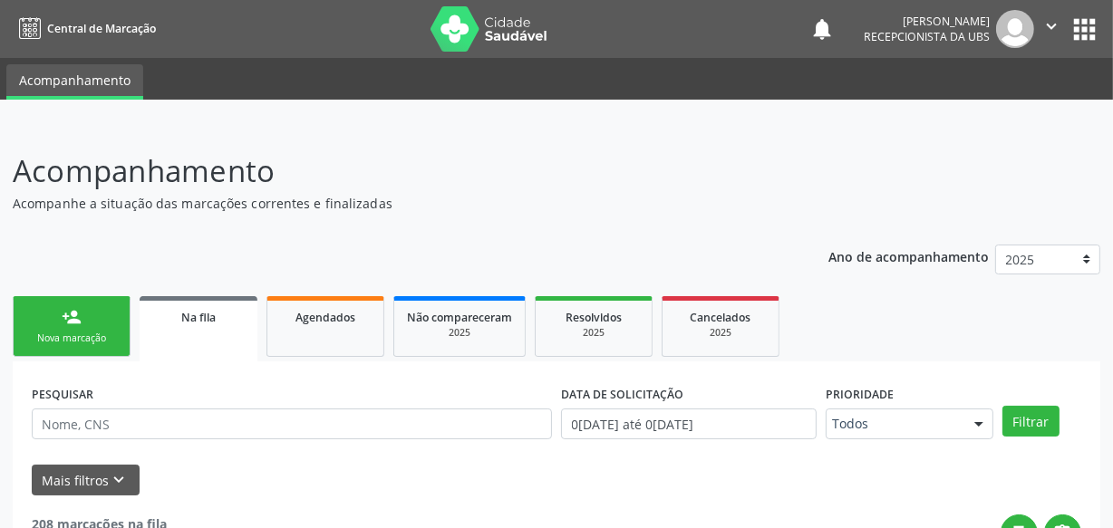
click at [42, 319] on link "person_add Nova marcação" at bounding box center [72, 326] width 118 height 61
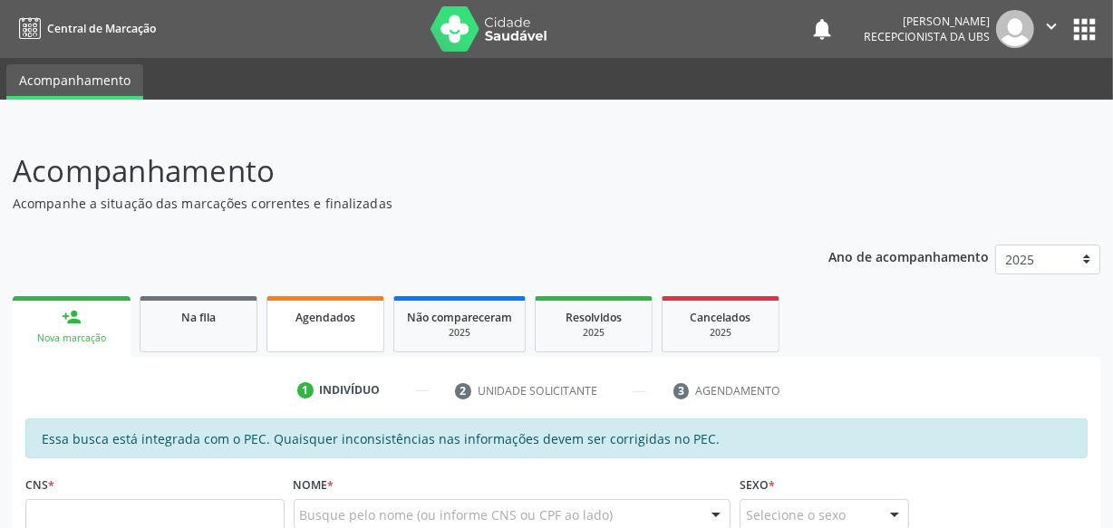
click at [285, 324] on div "Agendados" at bounding box center [325, 316] width 91 height 19
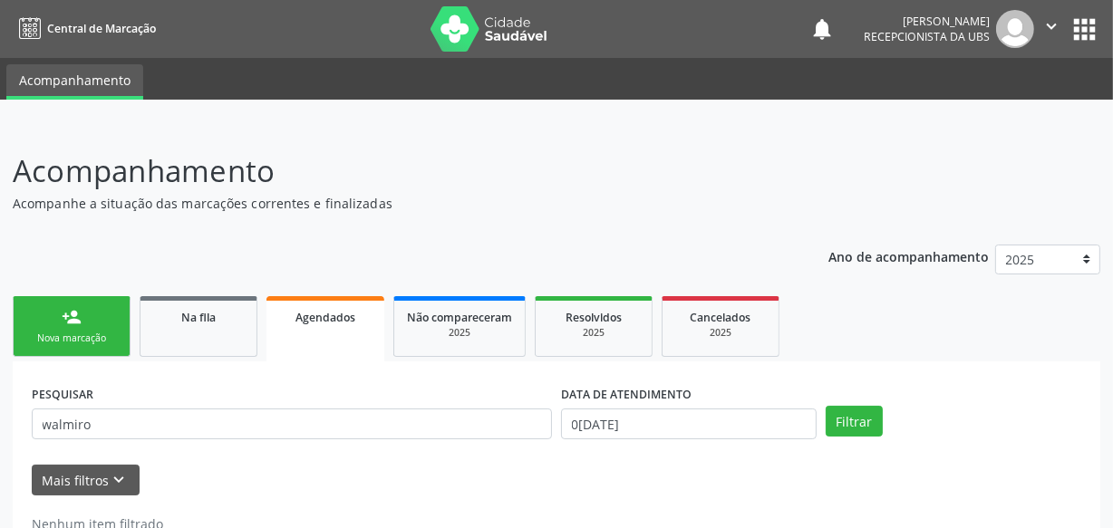
click at [1054, 23] on icon "" at bounding box center [1051, 26] width 20 height 20
click at [987, 111] on link "Sair" at bounding box center [1005, 110] width 125 height 25
